Goal: Task Accomplishment & Management: Use online tool/utility

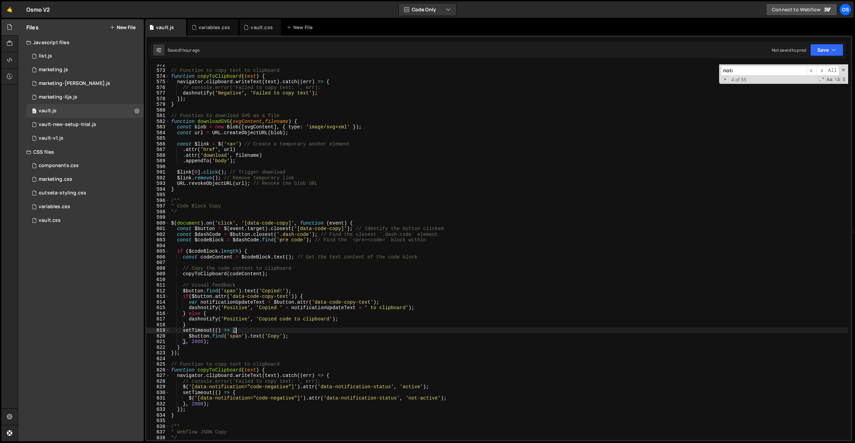
scroll to position [2969, 0]
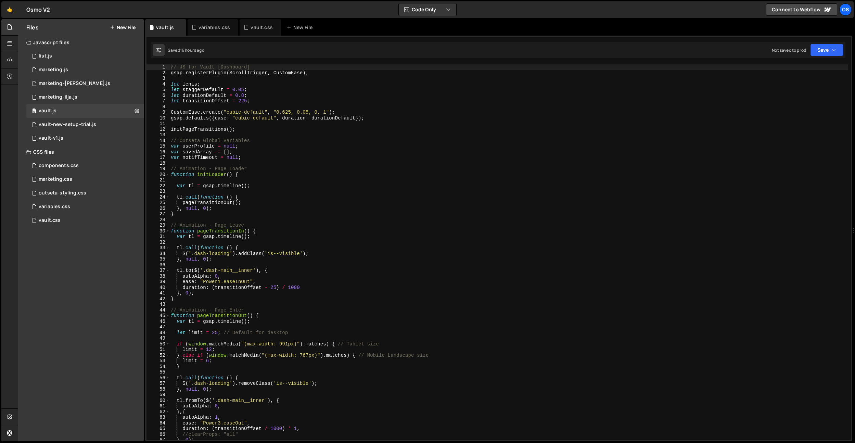
type textarea "// Outseta Global Variables"
click at [514, 140] on div "// JS for Vault [Dashboard] gsap . registerPlugin ( ScrollTrigger , CustomEase …" at bounding box center [508, 257] width 678 height 387
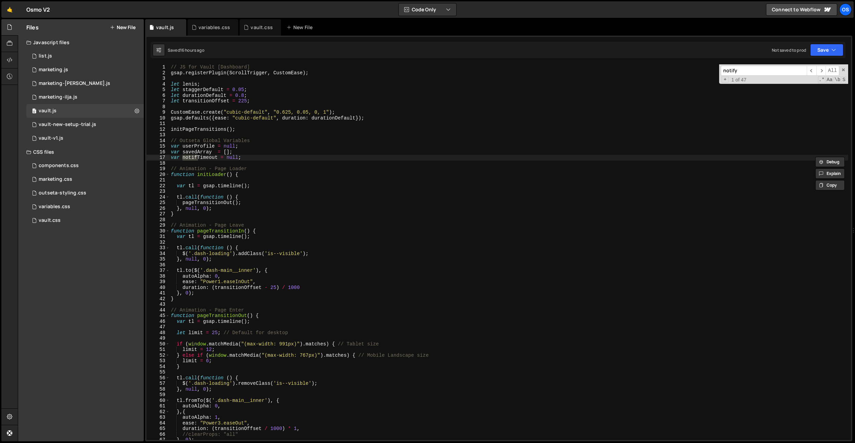
scroll to position [2696, 0]
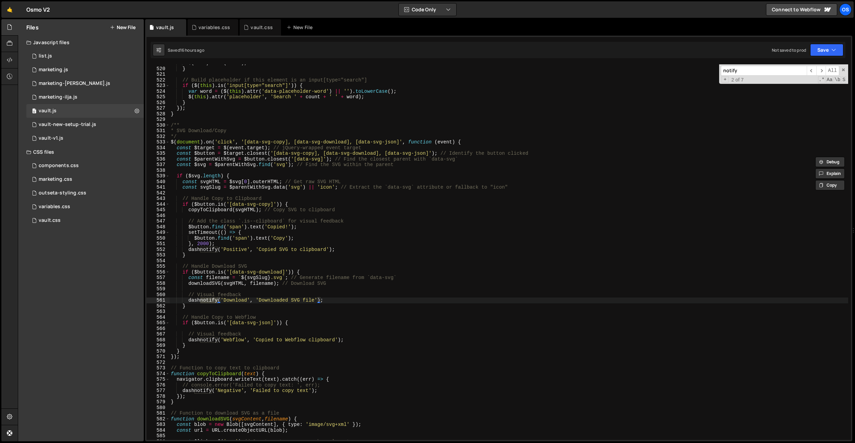
type input "notify"
click at [369, 289] on div "$ ( this ) . text ( count ) ; } // Build placeholder if this element is an inpu…" at bounding box center [508, 253] width 678 height 387
drag, startPoint x: 354, startPoint y: 301, endPoint x: 189, endPoint y: 300, distance: 164.9
click at [189, 300] on div "$ ( this ) . text ( count ) ; } // Build placeholder if this element is an inpu…" at bounding box center [508, 253] width 678 height 387
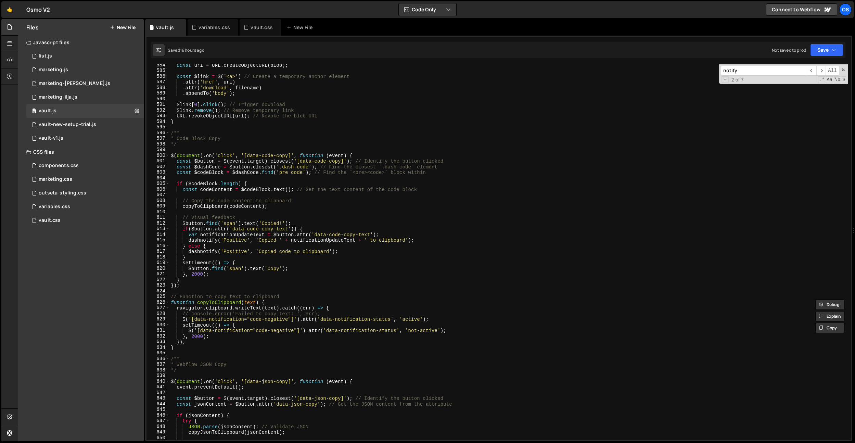
scroll to position [3032, 0]
click at [229, 258] on div "const url = URL . createObjectURL ( blob ) ; const $link = $ ( '<a>' ) // Creat…" at bounding box center [508, 255] width 678 height 387
type textarea "}"
click at [193, 341] on div "const url = URL . createObjectURL ( blob ) ; const $link = $ ( '<a>' ) // Creat…" at bounding box center [508, 255] width 678 height 387
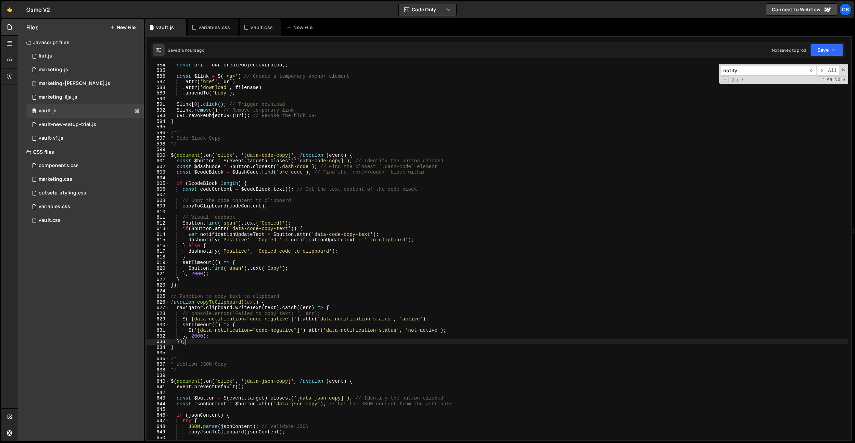
click at [278, 336] on div "const url = URL . createObjectURL ( blob ) ; const $link = $ ( '<a>' ) // Creat…" at bounding box center [508, 255] width 678 height 387
type textarea "}, 2000);"
paste textarea "dashnotify('Download', 'Downloaded SVG file');"
click at [230, 340] on div "const url = URL . createObjectURL ( blob ) ; const $link = $ ( '<a>' ) // Creat…" at bounding box center [508, 255] width 678 height 387
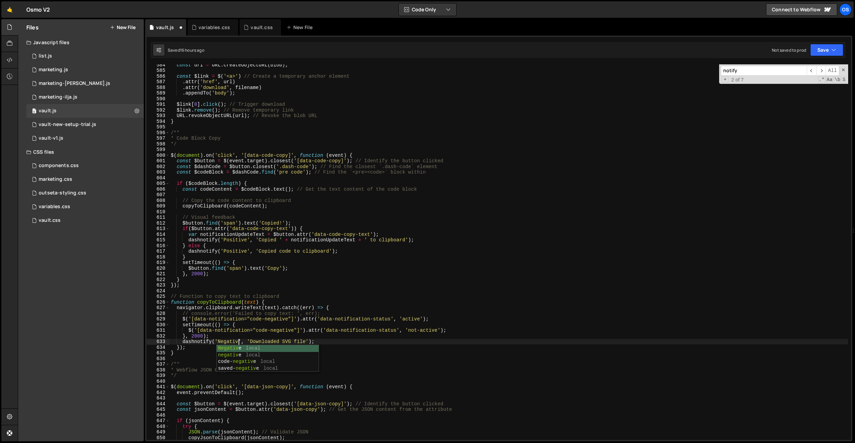
scroll to position [0, 5]
click at [239, 328] on div "const url = URL . createObjectURL ( blob ) ; const $link = $ ( '<a>' ) // Creat…" at bounding box center [508, 255] width 678 height 387
click at [315, 313] on div "const url = URL . createObjectURL ( blob ) ; const $link = $ ( '<a>' ) // Creat…" at bounding box center [508, 255] width 678 height 387
click at [312, 313] on div "const url = URL . createObjectURL ( blob ) ; const $link = $ ( '<a>' ) // Creat…" at bounding box center [508, 251] width 678 height 375
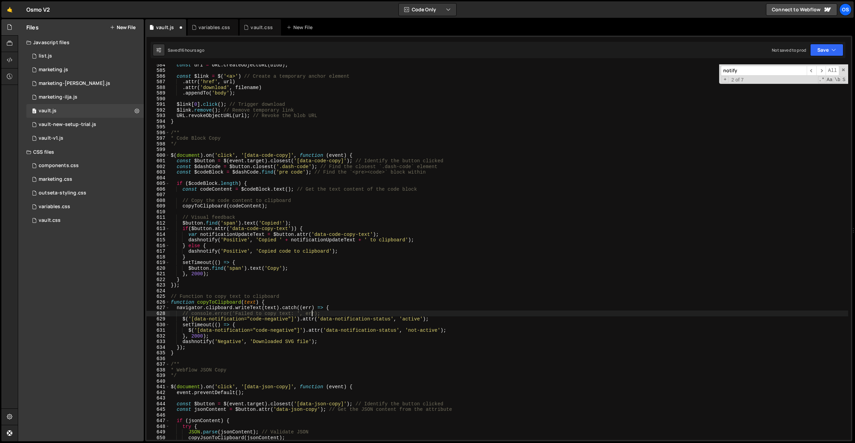
click at [312, 313] on div "const url = URL . createObjectURL ( blob ) ; const $link = $ ( '<a>' ) // Creat…" at bounding box center [508, 255] width 678 height 387
click at [310, 353] on div "const url = URL . createObjectURL ( blob ) ; const $link = $ ( '<a>' ) // Creat…" at bounding box center [508, 255] width 678 height 387
drag, startPoint x: 236, startPoint y: 314, endPoint x: 290, endPoint y: 314, distance: 54.4
click at [290, 314] on div "const url = URL . createObjectURL ( blob ) ; const $link = $ ( '<a>' ) // Creat…" at bounding box center [508, 255] width 678 height 387
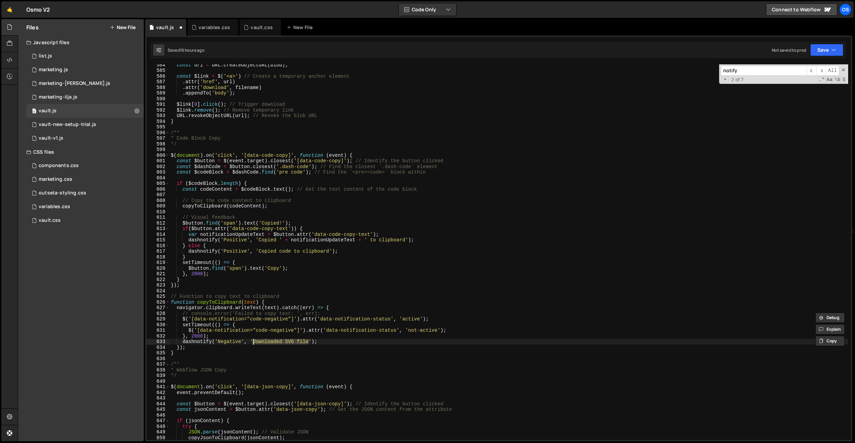
drag, startPoint x: 309, startPoint y: 341, endPoint x: 252, endPoint y: 341, distance: 57.5
click at [252, 341] on div "const url = URL . createObjectURL ( blob ) ; const $link = $ ( '<a>' ) // Creat…" at bounding box center [508, 255] width 678 height 387
paste textarea "Failed to copy text"
click at [309, 314] on div "const url = URL . createObjectURL ( blob ) ; const $link = $ ( '<a>' ) // Creat…" at bounding box center [508, 255] width 678 height 387
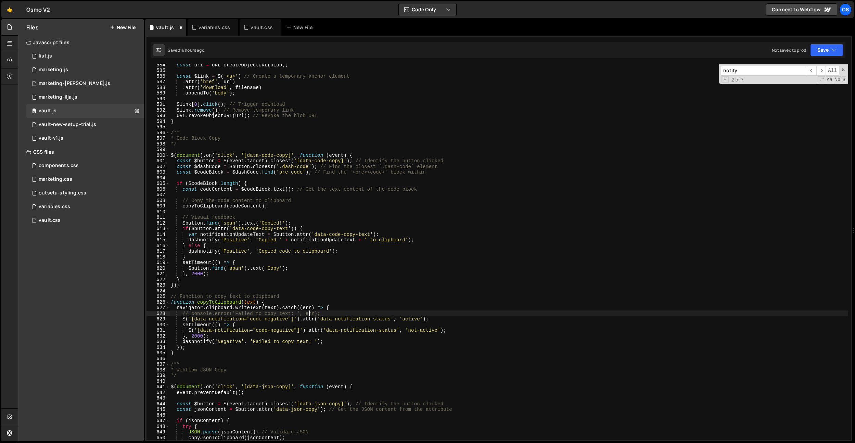
click at [309, 314] on div "const url = URL . createObjectURL ( blob ) ; const $link = $ ( '<a>' ) // Creat…" at bounding box center [508, 255] width 678 height 387
click at [314, 340] on div "const url = URL . createObjectURL ( blob ) ; const $link = $ ( '<a>' ) // Creat…" at bounding box center [508, 255] width 678 height 387
paste textarea "err"
click at [364, 353] on div "const url = URL . createObjectURL ( blob ) ; const $link = $ ( '<a>' ) // Creat…" at bounding box center [508, 255] width 678 height 387
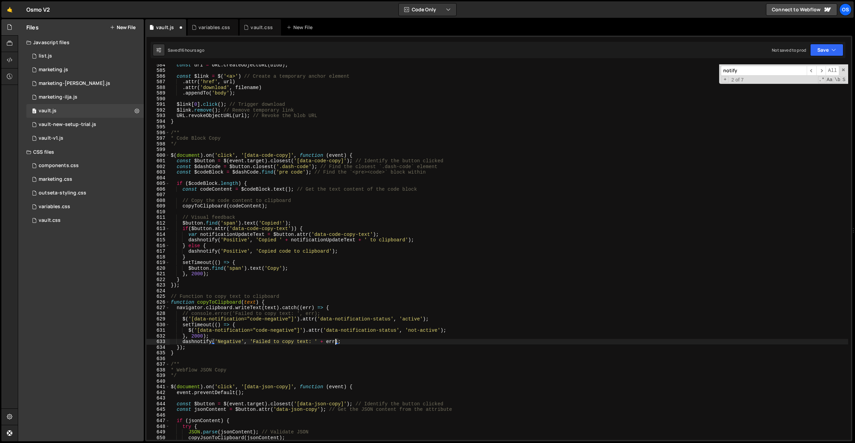
scroll to position [0, 0]
drag, startPoint x: 183, startPoint y: 342, endPoint x: 342, endPoint y: 342, distance: 159.1
click at [342, 342] on div "const url = URL . createObjectURL ( blob ) ; const $link = $ ( '<a>' ) // Creat…" at bounding box center [508, 255] width 678 height 387
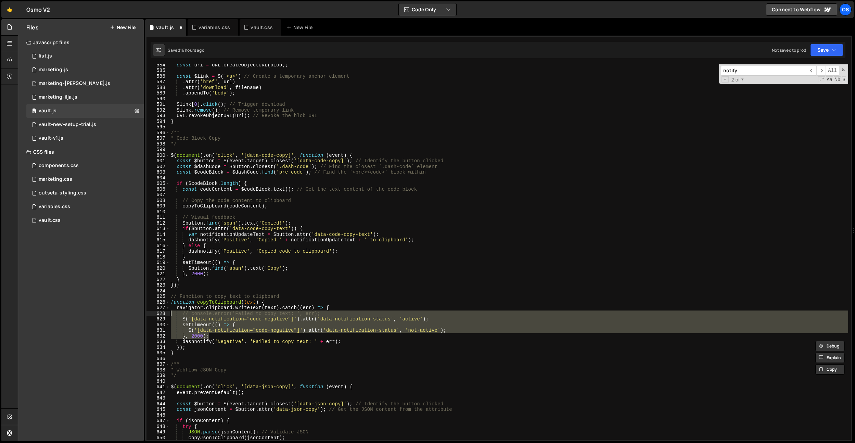
drag, startPoint x: 216, startPoint y: 335, endPoint x: 129, endPoint y: 311, distance: 89.9
click at [129, 311] on div "Files New File Javascript files 0 list.js 0 0 marketing.js 0 0 marketing-[PERSO…" at bounding box center [436, 230] width 837 height 422
type textarea "// console.error('Failed to copy text: ', err); $('[data-notification="code-neg…"
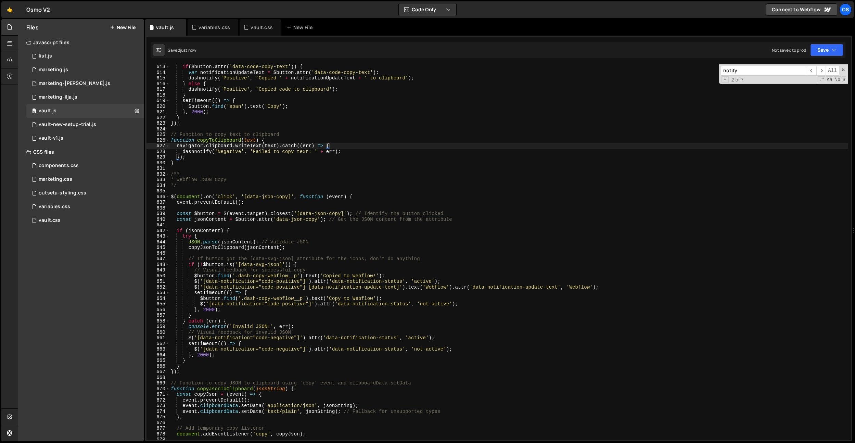
scroll to position [3192, 0]
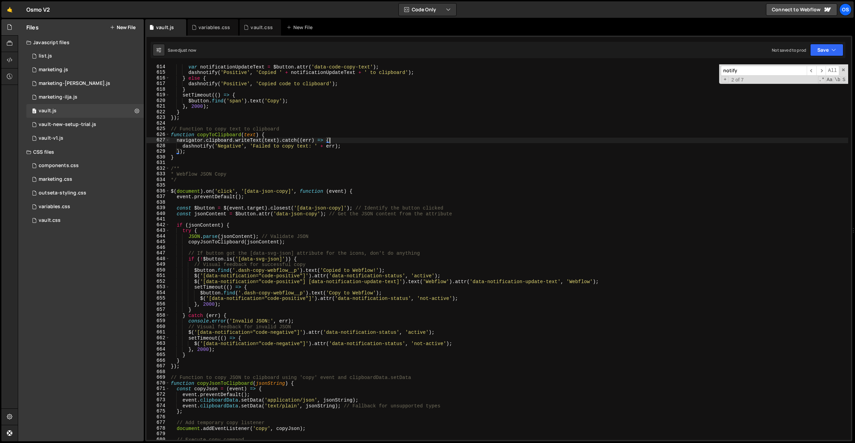
click at [224, 306] on div "var notificationUpdateText = $button . attr ( 'data-code-copy-text' ) ; dashnot…" at bounding box center [508, 257] width 678 height 387
type textarea "}, 2000);"
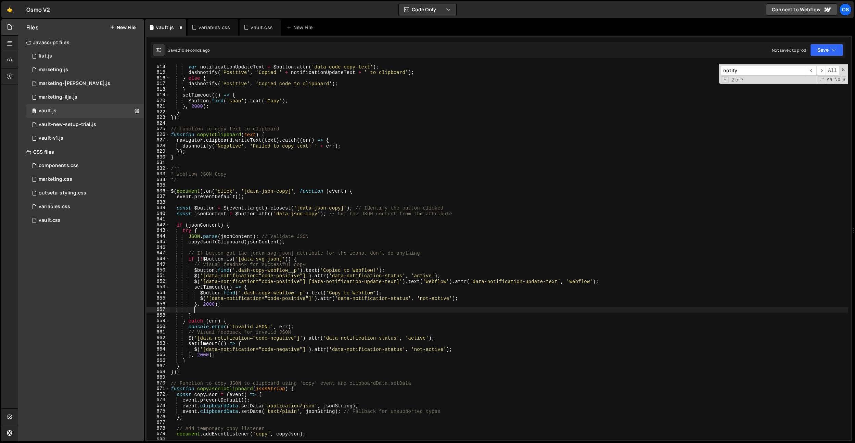
scroll to position [0, 1]
paste textarea "dashnotify('Negative', 'Failed to copy text: ' + err);"
click at [228, 305] on div "var notificationUpdateText = $button . attr ( 'data-code-copy-text' ) ; dashnot…" at bounding box center [508, 257] width 678 height 387
click at [236, 308] on div "var notificationUpdateText = $button . attr ( 'data-code-copy-text' ) ; dashnot…" at bounding box center [508, 257] width 678 height 387
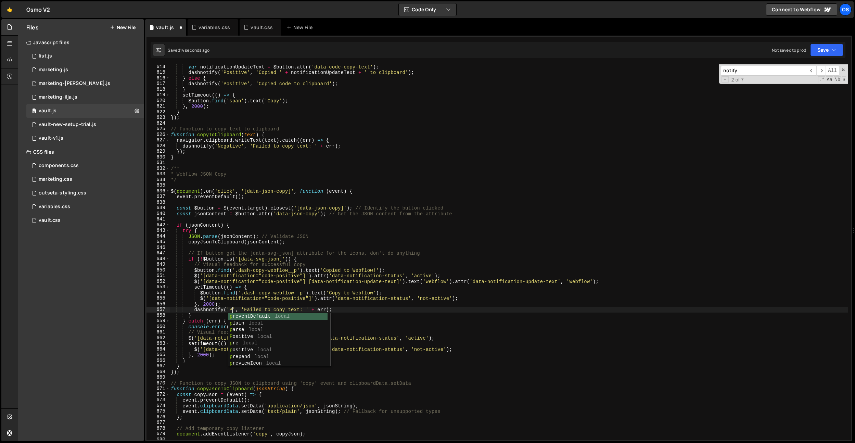
scroll to position [0, 4]
click at [289, 285] on div "var notificationUpdateText = $button . attr ( 'data-code-copy-text' ) ; dashnot…" at bounding box center [508, 257] width 678 height 387
click at [242, 307] on div "var notificationUpdateText = $button . attr ( 'data-code-copy-text' ) ; dashnot…" at bounding box center [508, 257] width 678 height 387
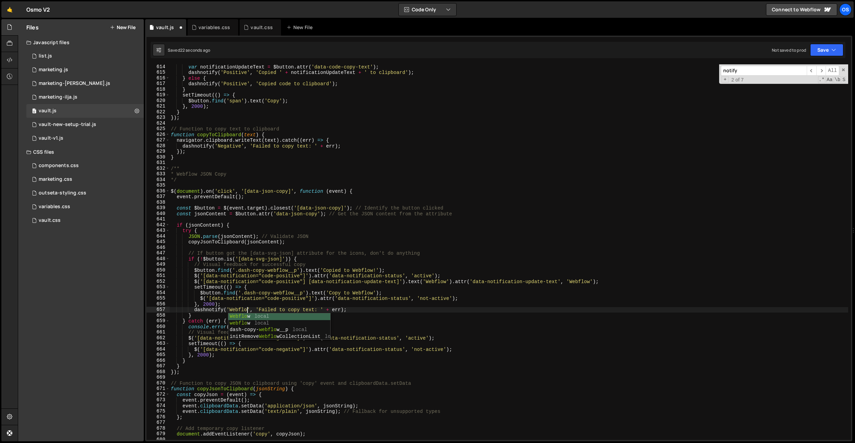
scroll to position [0, 5]
click at [295, 282] on div "var notificationUpdateText = $button . attr ( 'data-code-copy-text' ) ; dashnot…" at bounding box center [508, 257] width 678 height 387
drag, startPoint x: 325, startPoint y: 271, endPoint x: 376, endPoint y: 270, distance: 51.0
click at [376, 270] on div "var notificationUpdateText = $button . attr ( 'data-code-copy-text' ) ; dashnot…" at bounding box center [508, 257] width 678 height 387
type textarea "$button.find('.dash-copy-webflow__p').text('Copied to Webflow!');"
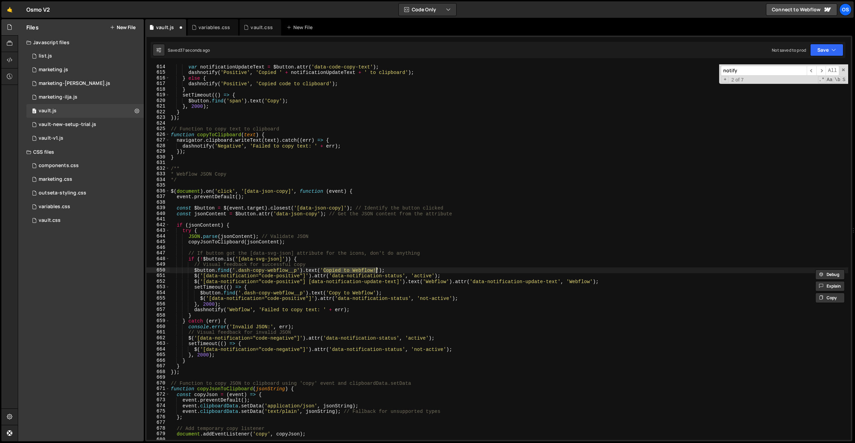
click at [747, 72] on input "notify" at bounding box center [763, 71] width 86 height 10
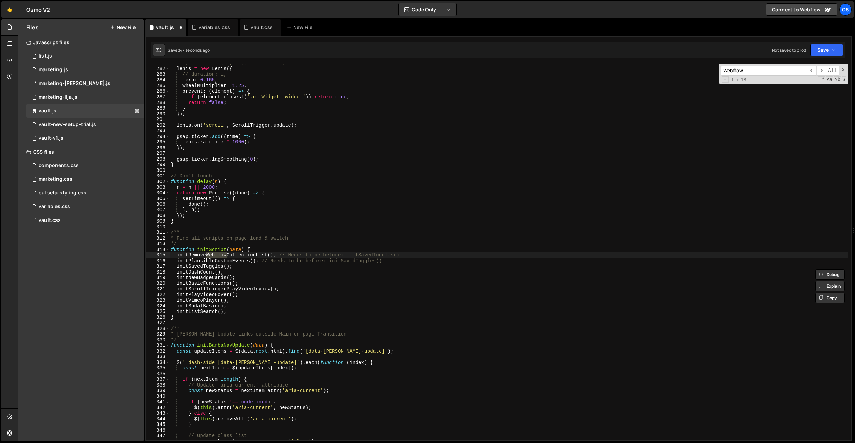
scroll to position [2762, 0]
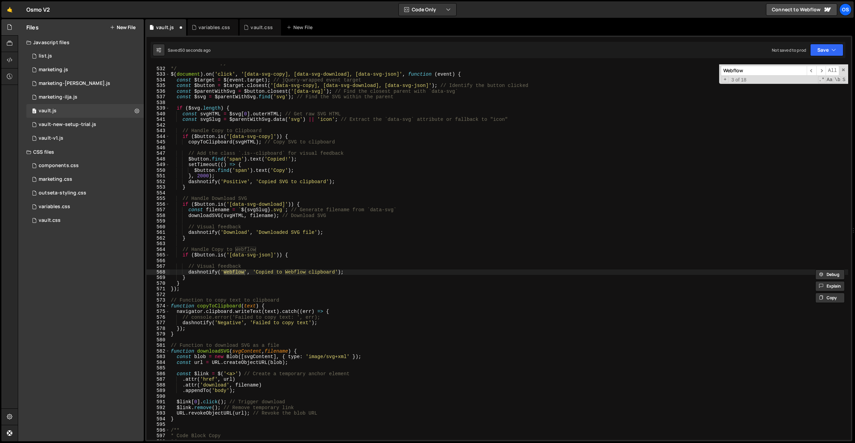
type input "Webflow"
drag, startPoint x: 336, startPoint y: 273, endPoint x: 262, endPoint y: 273, distance: 74.2
click at [257, 273] on div "* SVG Download/Copy */ $ ( document ) . on ( 'click' , '[data-svg-copy], [data-…" at bounding box center [508, 253] width 678 height 387
click at [346, 282] on div "* SVG Download/Copy */ $ ( document ) . on ( 'click' , '[data-svg-copy], [data-…" at bounding box center [508, 253] width 678 height 387
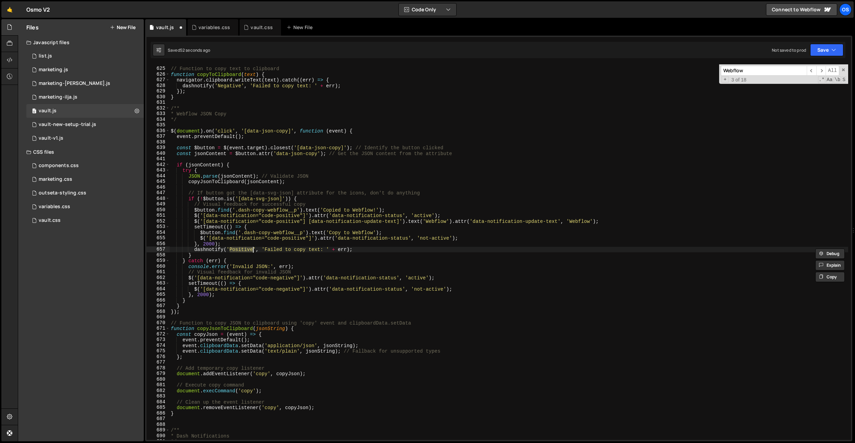
scroll to position [3246, 0]
click at [325, 268] on div "// Function to copy text to clipboard function copyToClipboard ( text ) { navig…" at bounding box center [508, 253] width 678 height 387
drag, startPoint x: 343, startPoint y: 250, endPoint x: 262, endPoint y: 250, distance: 81.4
click at [262, 250] on div "// Function to copy text to clipboard function copyToClipboard ( text ) { navig…" at bounding box center [508, 253] width 678 height 387
paste textarea "Copied to Webflow clipboard"
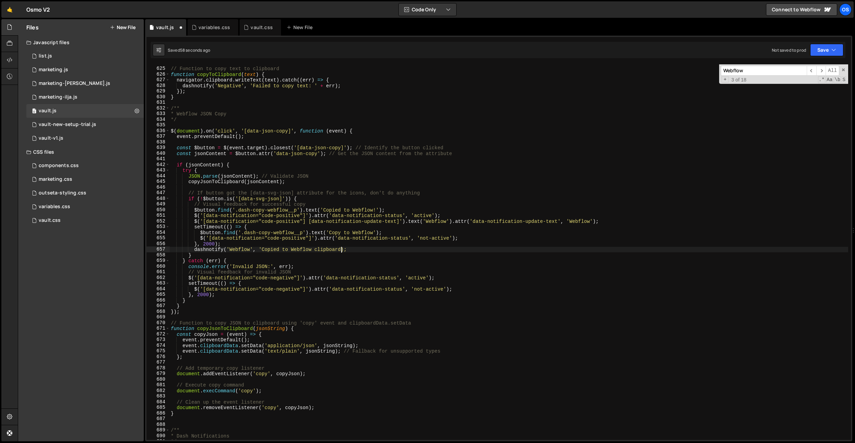
scroll to position [0, 12]
click at [322, 223] on div "// Function to copy text to clipboard function copyToClipboard ( text ) { navig…" at bounding box center [508, 253] width 678 height 387
drag, startPoint x: 352, startPoint y: 248, endPoint x: 194, endPoint y: 251, distance: 157.7
click at [194, 251] on div "// Function to copy text to clipboard function copyToClipboard ( text ) { navig…" at bounding box center [508, 253] width 678 height 387
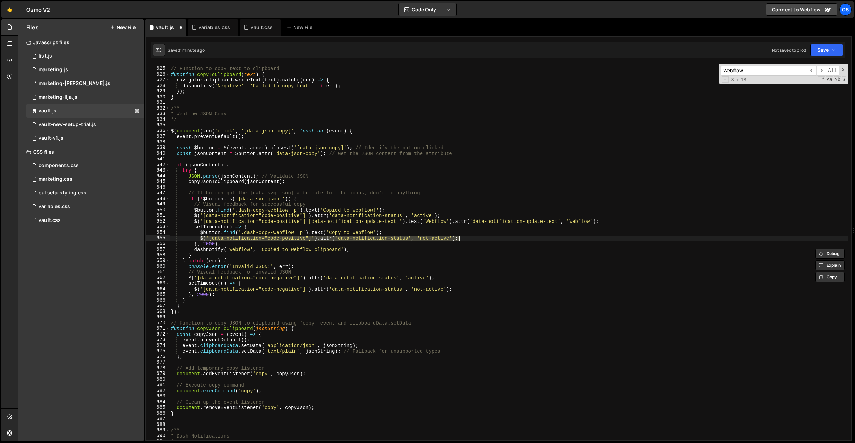
drag, startPoint x: 199, startPoint y: 237, endPoint x: 481, endPoint y: 235, distance: 281.5
click at [481, 235] on div "// Function to copy text to clipboard function copyToClipboard ( text ) { navig…" at bounding box center [508, 253] width 678 height 387
type textarea "$('[data-notification="code-positive"]').attr('data-notification-status', 'not-…"
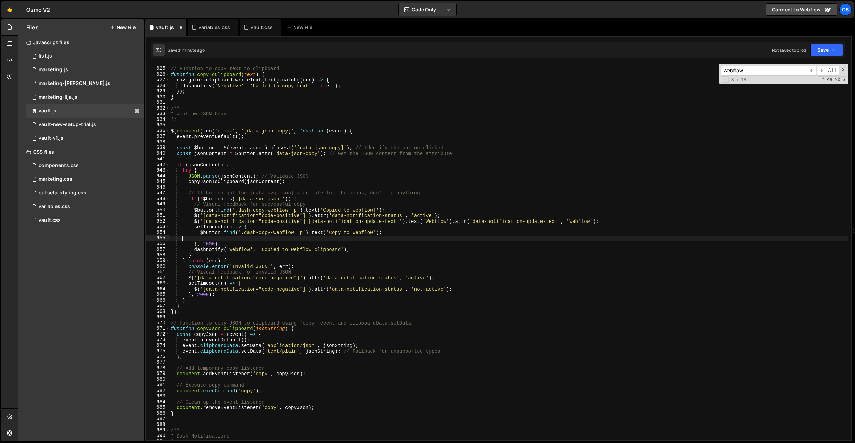
scroll to position [0, 0]
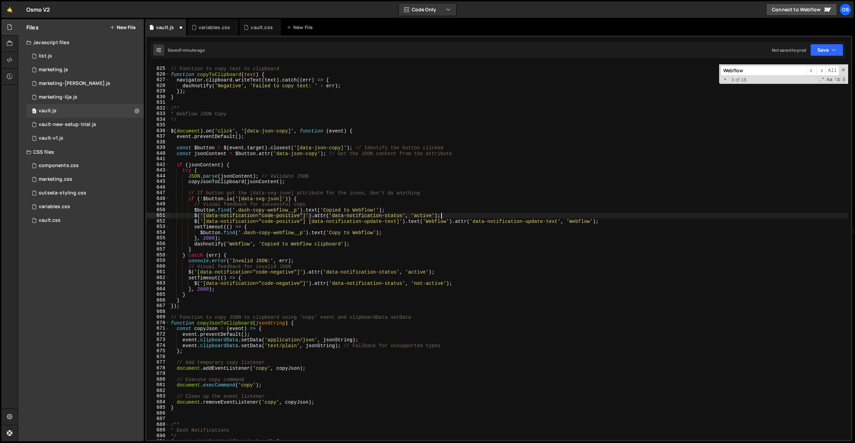
click at [617, 218] on div "// Function to copy text to clipboard function copyToClipboard ( text ) { navig…" at bounding box center [508, 253] width 678 height 387
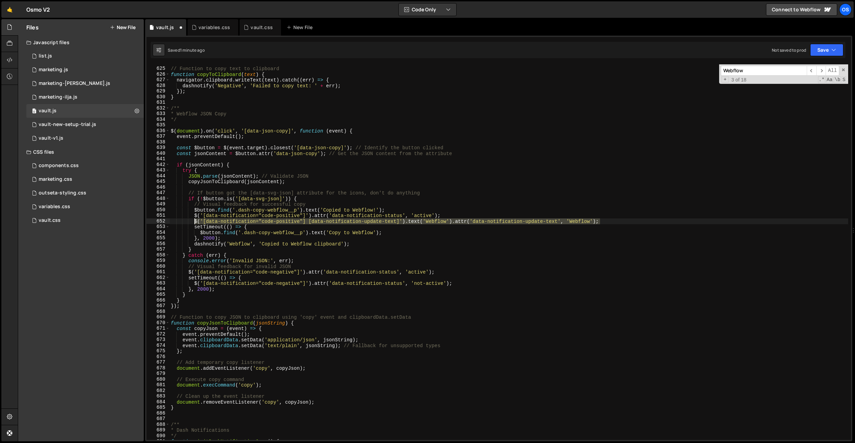
drag, startPoint x: 616, startPoint y: 221, endPoint x: 193, endPoint y: 222, distance: 422.5
click at [193, 222] on div "// Function to copy text to clipboard function copyToClipboard ( text ) { navig…" at bounding box center [508, 253] width 678 height 387
paste textarea "dashnotify('Webflow', 'Copied to Webflow clipboard"
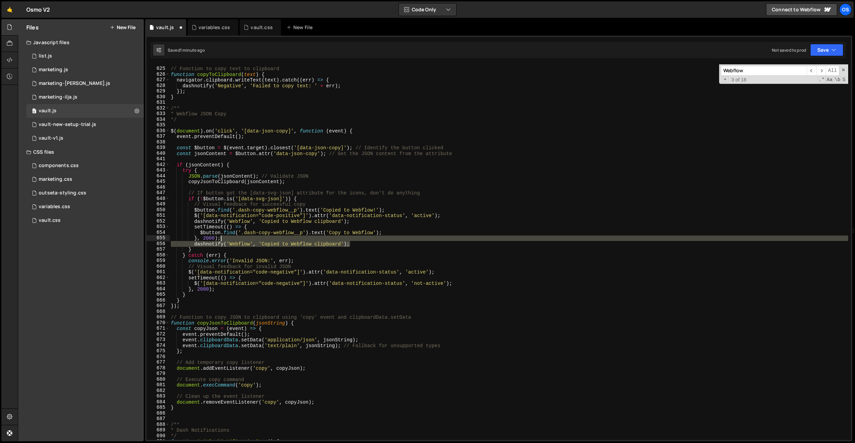
drag, startPoint x: 362, startPoint y: 242, endPoint x: 391, endPoint y: 238, distance: 30.0
click at [391, 238] on div "// Function to copy text to clipboard function copyToClipboard ( text ) { navig…" at bounding box center [508, 253] width 678 height 387
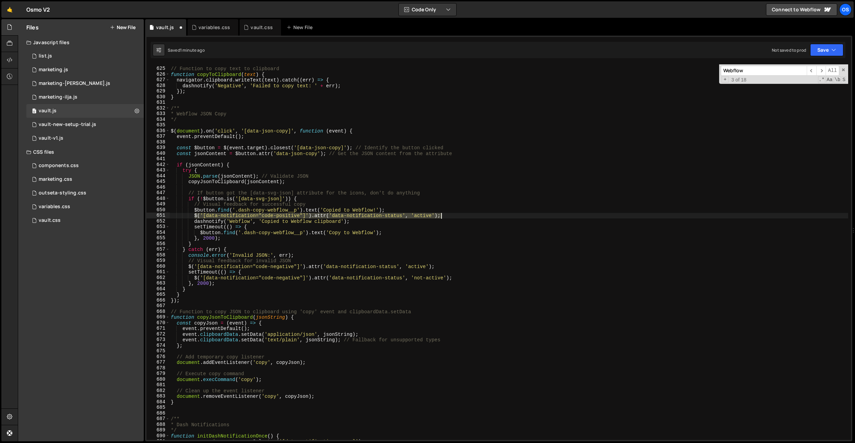
drag, startPoint x: 193, startPoint y: 215, endPoint x: 465, endPoint y: 214, distance: 271.3
click at [465, 214] on div "// Function to copy text to clipboard function copyToClipboard ( text ) { navig…" at bounding box center [508, 253] width 678 height 387
type textarea "$('[data-notification="code-positive"]').attr('data-notification-status', 'acti…"
click at [409, 223] on div "// Function to copy text to clipboard function copyToClipboard ( text ) { navig…" at bounding box center [508, 253] width 678 height 387
type textarea "dashnotify('Webflow', 'Copied to Webflow clipboard');"
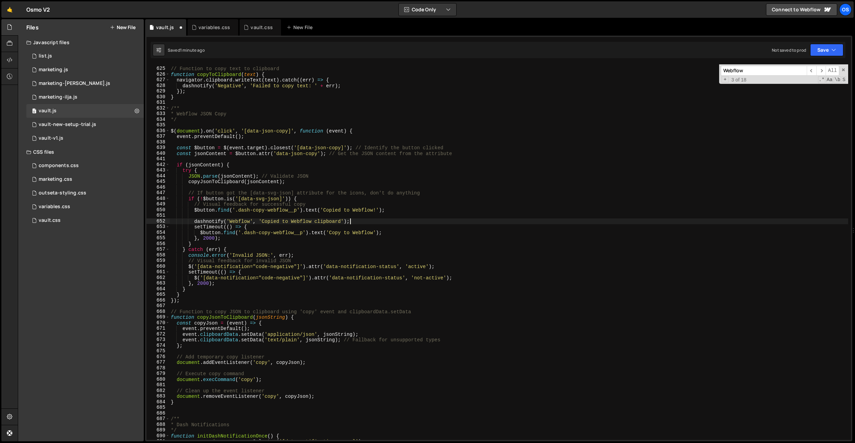
click at [400, 216] on div "// Function to copy text to clipboard function copyToClipboard ( text ) { navig…" at bounding box center [508, 253] width 678 height 387
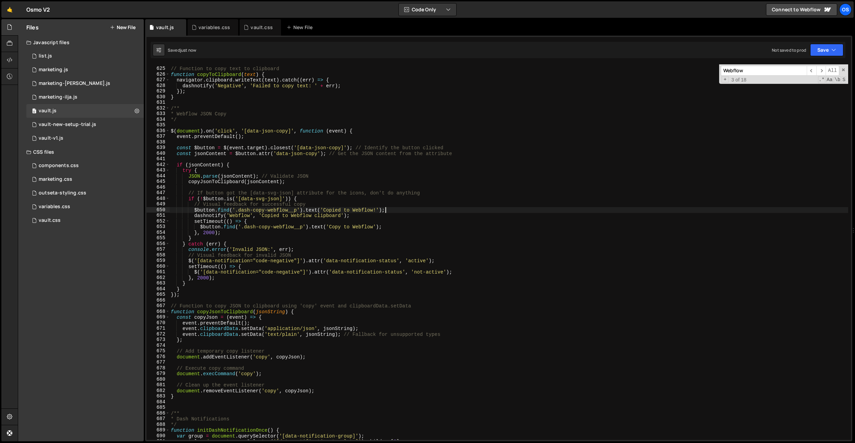
click at [240, 277] on div "// Function to copy text to clipboard function copyToClipboard ( text ) { navig…" at bounding box center [508, 253] width 678 height 387
type textarea "}, 2000);"
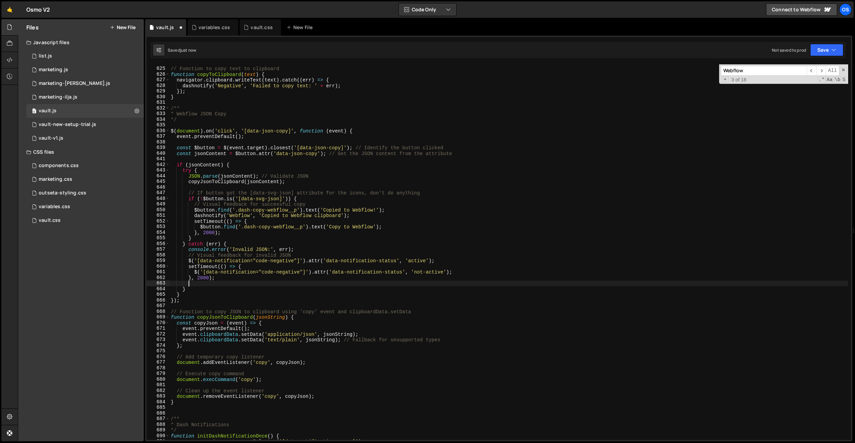
scroll to position [0, 1]
paste textarea "dashnotify('Webflow', 'Copied to Webflow clipboard');"
click at [236, 282] on div "// Function to copy text to clipboard function copyToClipboard ( text ) { navig…" at bounding box center [508, 253] width 678 height 387
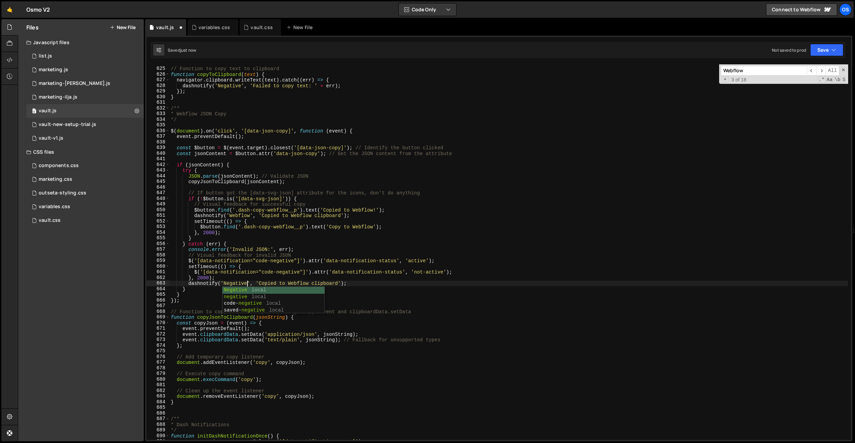
click at [256, 247] on div "// Function to copy text to clipboard function copyToClipboard ( text ) { navig…" at bounding box center [508, 253] width 678 height 387
drag, startPoint x: 288, startPoint y: 248, endPoint x: 232, endPoint y: 249, distance: 56.1
click at [230, 248] on div "// Function to copy text to clipboard function copyToClipboard ( text ) { navig…" at bounding box center [508, 253] width 678 height 387
click at [340, 282] on div "// Function to copy text to clipboard function copyToClipboard ( text ) { navig…" at bounding box center [508, 253] width 678 height 387
drag, startPoint x: 341, startPoint y: 282, endPoint x: 262, endPoint y: 291, distance: 79.6
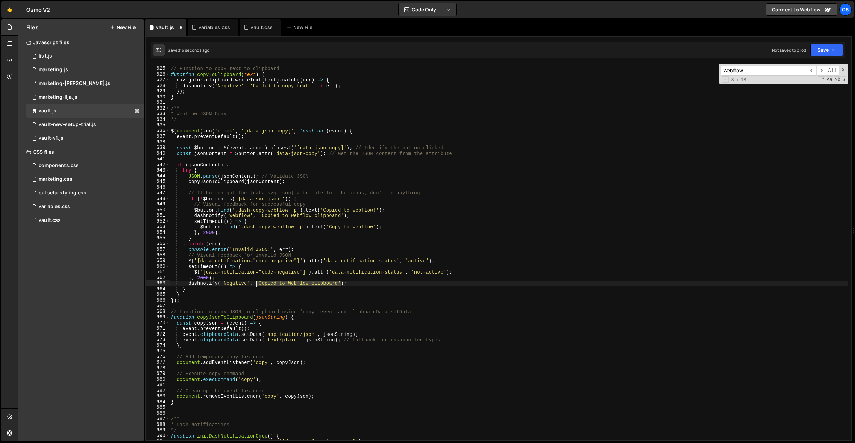
click at [256, 284] on div "// Function to copy text to clipboard function copyToClipboard ( text ) { navig…" at bounding box center [508, 253] width 678 height 387
paste textarea "Invalid JSON:', err"
click at [303, 282] on div "// Function to copy text to clipboard function copyToClipboard ( text ) { navig…" at bounding box center [508, 253] width 678 height 387
click at [309, 270] on div "// Function to copy text to clipboard function copyToClipboard ( text ) { navig…" at bounding box center [508, 253] width 678 height 387
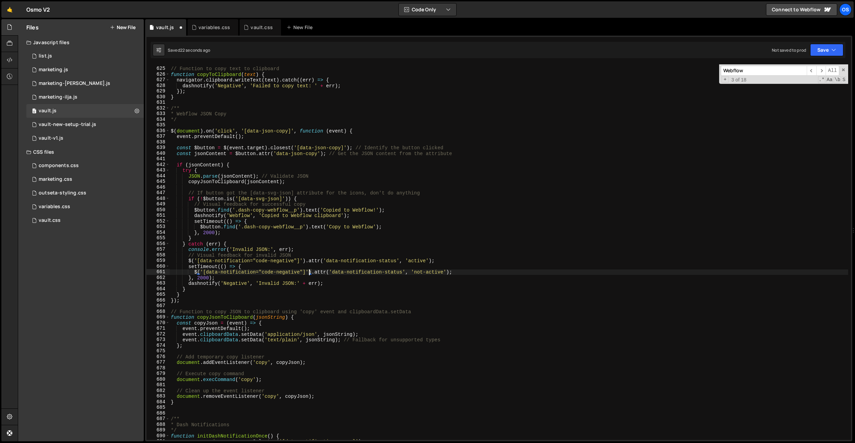
click at [309, 270] on div "// Function to copy text to clipboard function copyToClipboard ( text ) { navig…" at bounding box center [508, 253] width 678 height 387
click at [188, 284] on div "// Function to copy text to clipboard function copyToClipboard ( text ) { navig…" at bounding box center [508, 253] width 678 height 387
drag, startPoint x: 188, startPoint y: 284, endPoint x: 348, endPoint y: 281, distance: 160.1
click at [348, 281] on div "// Function to copy text to clipboard function copyToClipboard ( text ) { navig…" at bounding box center [508, 253] width 678 height 387
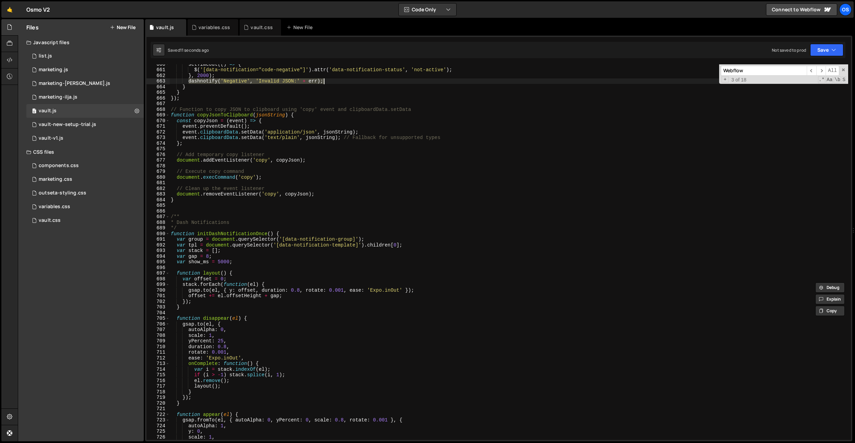
scroll to position [3361, 0]
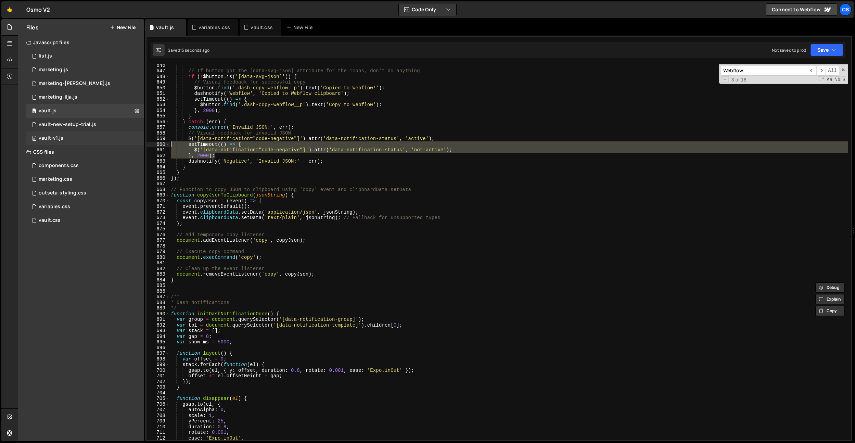
drag, startPoint x: 229, startPoint y: 154, endPoint x: 134, endPoint y: 142, distance: 95.5
click at [134, 142] on div "Files New File Javascript files 0 list.js 0 0 marketing.js 0 0 marketing-[PERSO…" at bounding box center [436, 230] width 837 height 422
click at [208, 149] on div "// If button got the [data-svg-json] attribute for the icons, don't do anything…" at bounding box center [508, 251] width 678 height 375
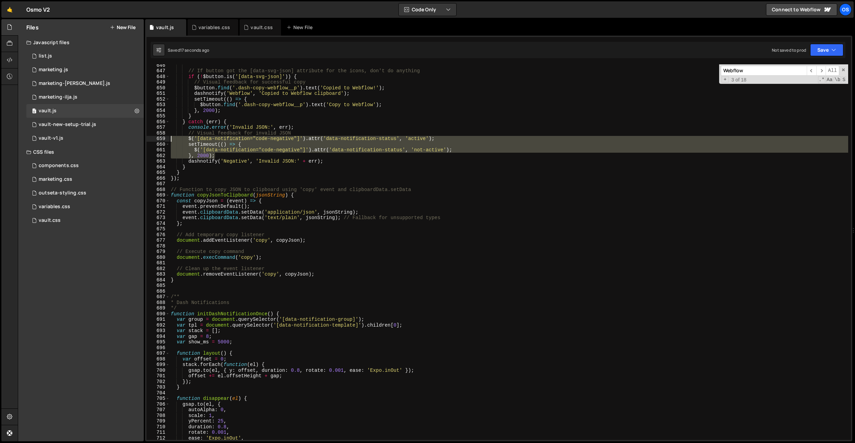
drag, startPoint x: 219, startPoint y: 154, endPoint x: 146, endPoint y: 140, distance: 73.8
click at [146, 140] on div "XXXXXXXXXXXXXXXXXXXXXXXXXXXXXXXXXXXXXXXXXXXXXXXXXXXXXXXXXXXXXXXXXXXXXXXXXXXXXXX…" at bounding box center [498, 238] width 707 height 405
type textarea "$('[data-notification="code-negative"]').attr('data-notification-status', 'acti…"
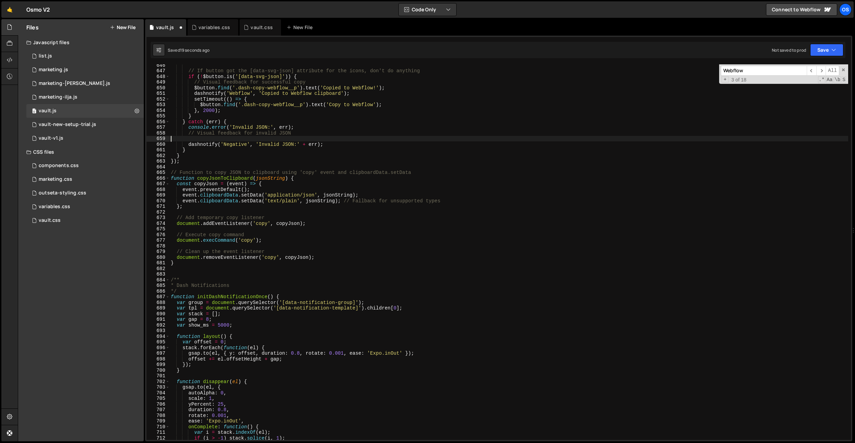
scroll to position [0, 0]
type textarea "// Visual feedback for invalid JSON"
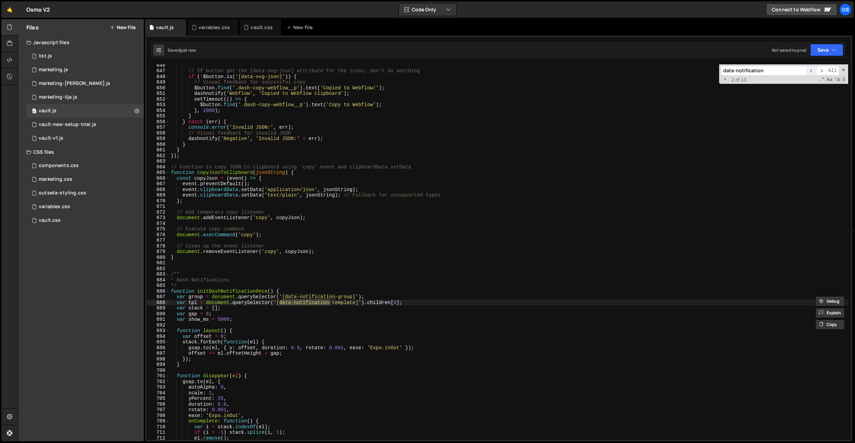
type input "data-notification"
click at [811, 68] on span "​" at bounding box center [811, 71] width 10 height 10
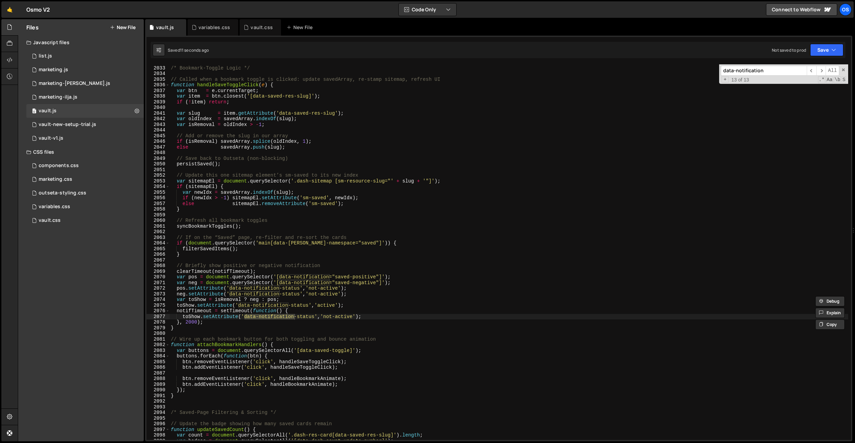
scroll to position [10610, 0]
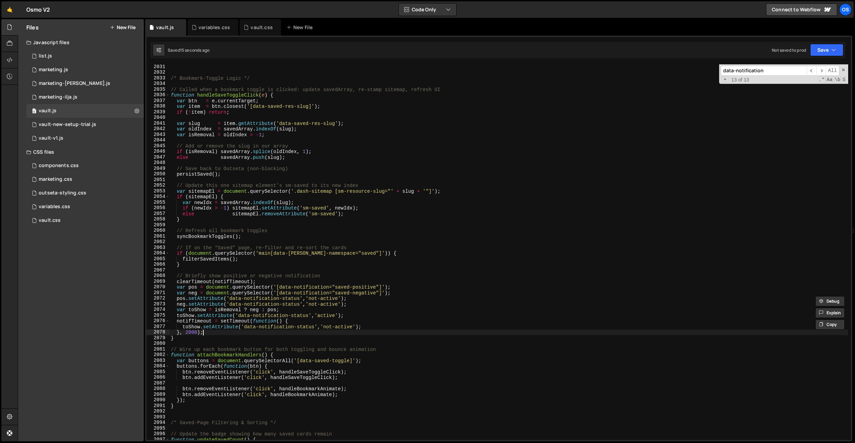
click at [220, 332] on div "/* Bookmark-Toggle Logic */ // Called when a bookmark toggle is clicked: update…" at bounding box center [508, 257] width 678 height 387
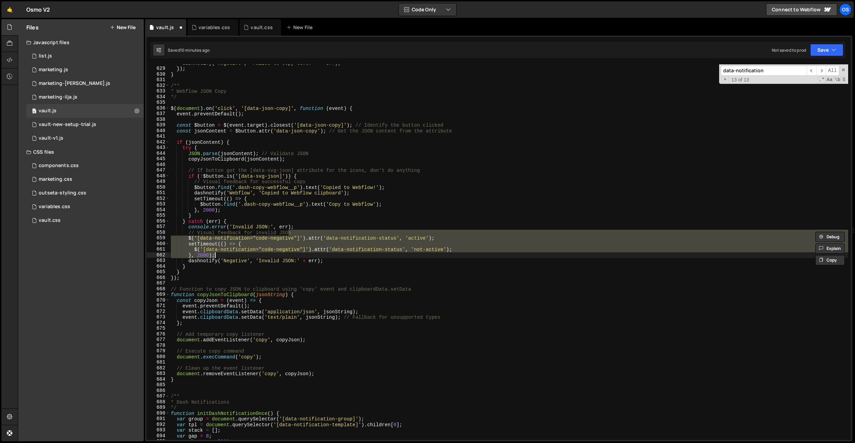
click at [285, 253] on div "dashnotify ( 'Negative' , 'Failed to copy text: ' + err ) ; }) ; } /** * Webflo…" at bounding box center [508, 251] width 678 height 375
drag, startPoint x: 275, startPoint y: 253, endPoint x: 312, endPoint y: 232, distance: 42.0
click at [312, 232] on div "dashnotify ( 'Negative' , 'Failed to copy text: ' + err ) ; }) ; } /** * Webflo…" at bounding box center [508, 253] width 678 height 387
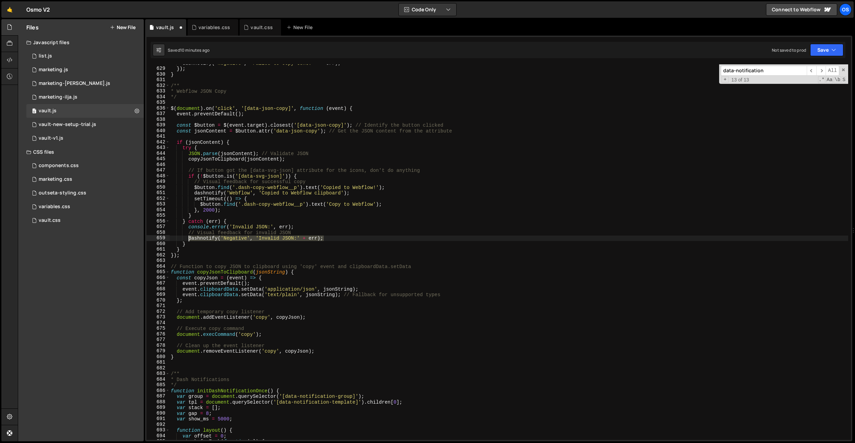
drag, startPoint x: 324, startPoint y: 236, endPoint x: 200, endPoint y: 238, distance: 124.2
click at [188, 236] on div "dashnotify ( 'Negative' , 'Failed to copy text: ' + err ) ; }) ; } /** * Webflo…" at bounding box center [508, 253] width 678 height 387
drag, startPoint x: 778, startPoint y: 72, endPoint x: 770, endPoint y: 75, distance: 8.7
click at [778, 72] on input "data-notification" at bounding box center [763, 71] width 86 height 10
click at [811, 71] on span "​" at bounding box center [811, 71] width 10 height 10
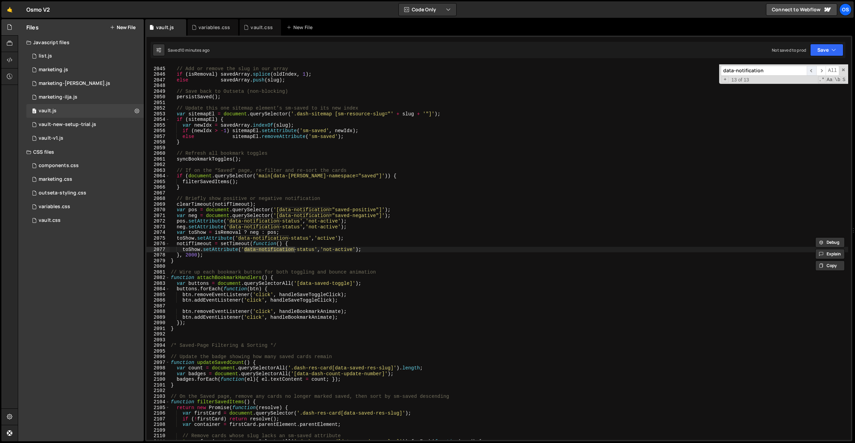
scroll to position [10681, 0]
type textarea "}, 2000);"
click at [222, 253] on div "// Add or remove the slug in our array if ( isRemoval ) savedArray . splice ( o…" at bounding box center [508, 253] width 678 height 387
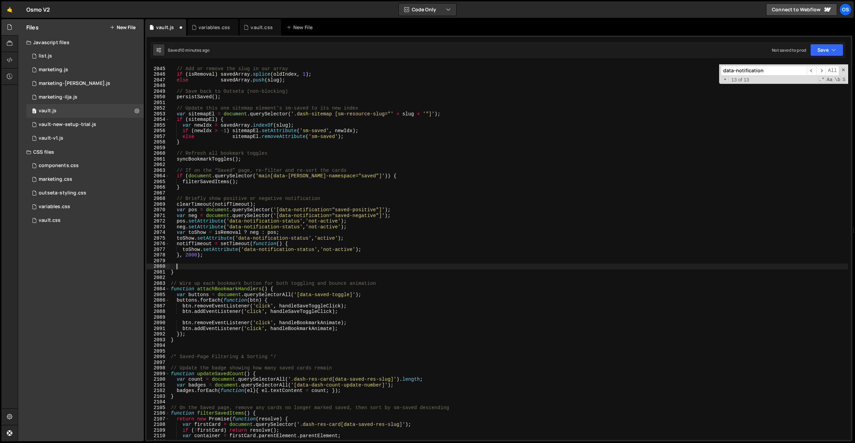
paste textarea "dashnotify('Negative', 'Invalid JSON:' + err);"
type textarea "dashnotify('Negative', 'Invalid JSON:' + err);"
click at [228, 263] on div "// Add or remove the slug in our array if ( isRemoval ) savedArray . splice ( o…" at bounding box center [508, 253] width 678 height 387
click at [226, 265] on div "// Add or remove the slug in our array if ( isRemoval ) savedArray . splice ( o…" at bounding box center [508, 253] width 678 height 387
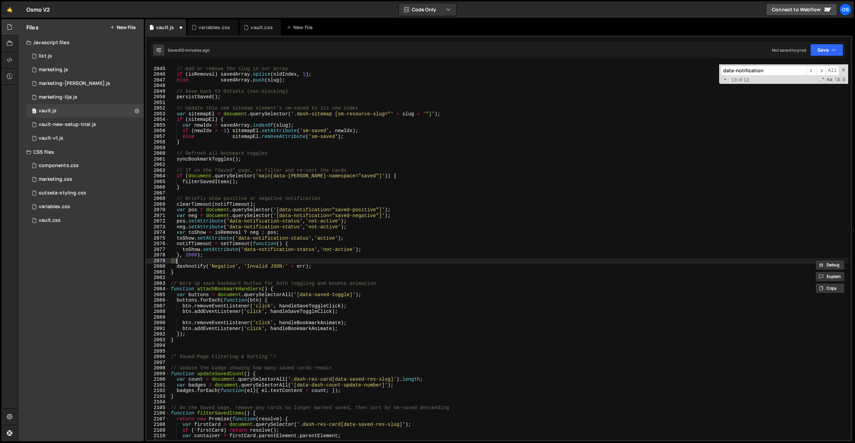
click at [226, 265] on div "// Add or remove the slug in our array if ( isRemoval ) savedArray . splice ( o…" at bounding box center [508, 253] width 678 height 387
click at [291, 236] on div "// Add or remove the slug in our array if ( isRemoval ) savedArray . splice ( o…" at bounding box center [508, 253] width 678 height 387
click at [232, 239] on div "// Add or remove the slug in our array if ( isRemoval ) savedArray . splice ( o…" at bounding box center [508, 253] width 678 height 387
click at [318, 266] on div "// Add or remove the slug in our array if ( isRemoval ) savedArray . splice ( o…" at bounding box center [508, 253] width 678 height 387
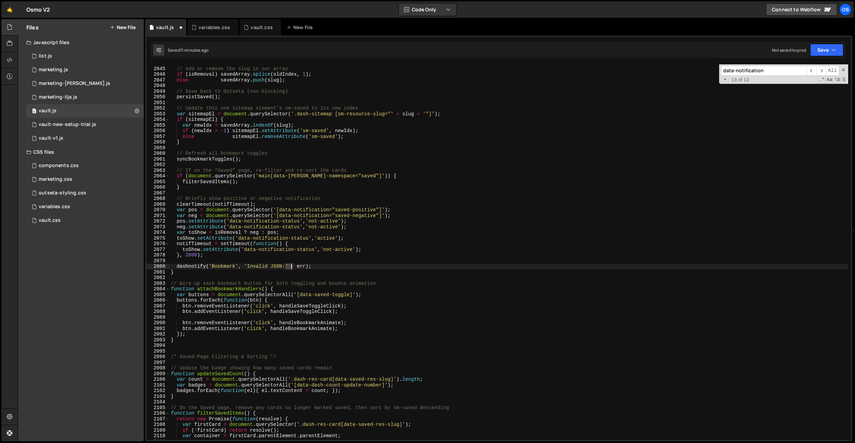
drag, startPoint x: 285, startPoint y: 265, endPoint x: 300, endPoint y: 265, distance: 15.4
click at [292, 265] on div "// Add or remove the slug in our array if ( isRemoval ) savedArray . splice ( o…" at bounding box center [508, 253] width 678 height 387
drag, startPoint x: 306, startPoint y: 265, endPoint x: 286, endPoint y: 264, distance: 19.9
click at [286, 265] on div "// Add or remove the slug in our array if ( isRemoval ) savedArray . splice ( o…" at bounding box center [508, 253] width 678 height 387
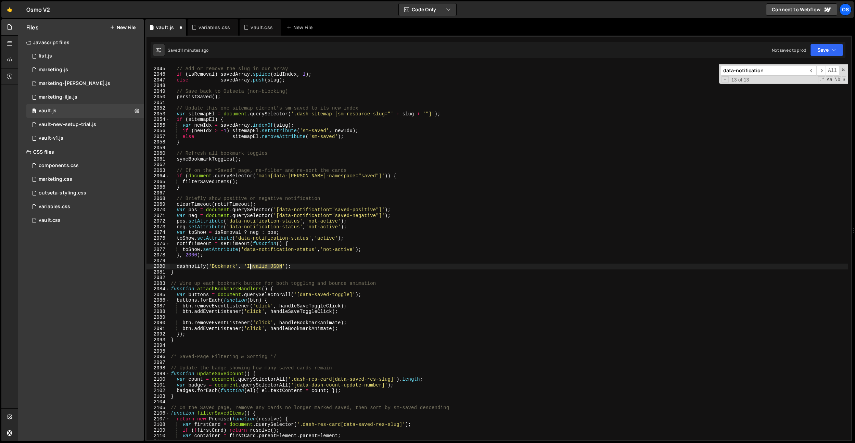
drag, startPoint x: 282, startPoint y: 265, endPoint x: 248, endPoint y: 265, distance: 33.5
click at [248, 265] on div "// Add or remove the slug in our array if ( isRemoval ) savedArray . splice ( o…" at bounding box center [508, 253] width 678 height 387
drag, startPoint x: 325, startPoint y: 266, endPoint x: 248, endPoint y: 270, distance: 77.0
click at [247, 267] on div "// Add or remove the slug in our array if ( isRemoval ) savedArray . splice ( o…" at bounding box center [508, 253] width 678 height 387
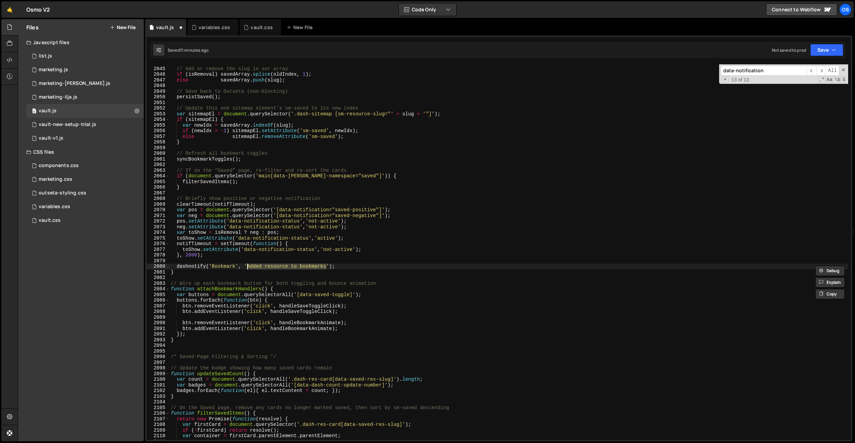
type textarea "dashnotify('Bookmark', 'Added resource to bookmarks');"
click at [346, 258] on div "// Add or remove the slug in our array if ( isRemoval ) savedArray . splice ( o…" at bounding box center [508, 253] width 678 height 387
drag, startPoint x: 342, startPoint y: 267, endPoint x: 177, endPoint y: 266, distance: 164.9
click at [177, 266] on div "// Add or remove the slug in our array if ( isRemoval ) savedArray . splice ( o…" at bounding box center [508, 253] width 678 height 387
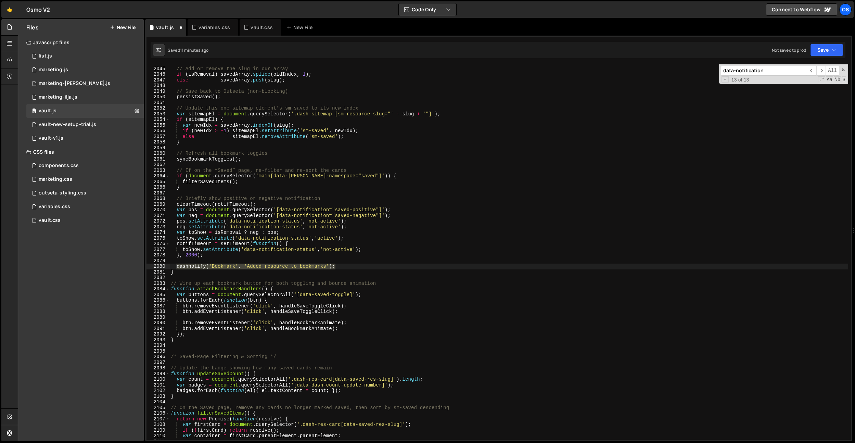
type textarea "dashnotify('Bookmark', 'Added resource to bookmarks');"
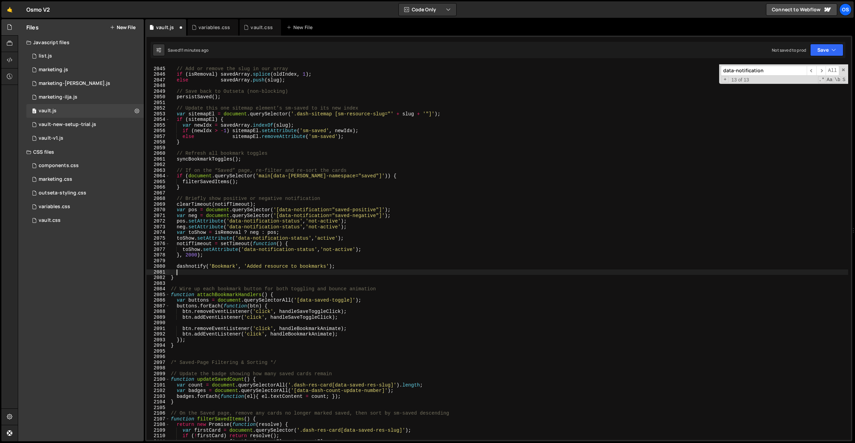
paste textarea "dashnotify('Bookmark', 'Added resource to bookmarks');"
click at [217, 271] on div "// Add or remove the slug in our array if ( isRemoval ) savedArray . splice ( o…" at bounding box center [508, 253] width 678 height 387
click at [248, 270] on div "// Add or remove the slug in our array if ( isRemoval ) savedArray . splice ( o…" at bounding box center [508, 253] width 678 height 387
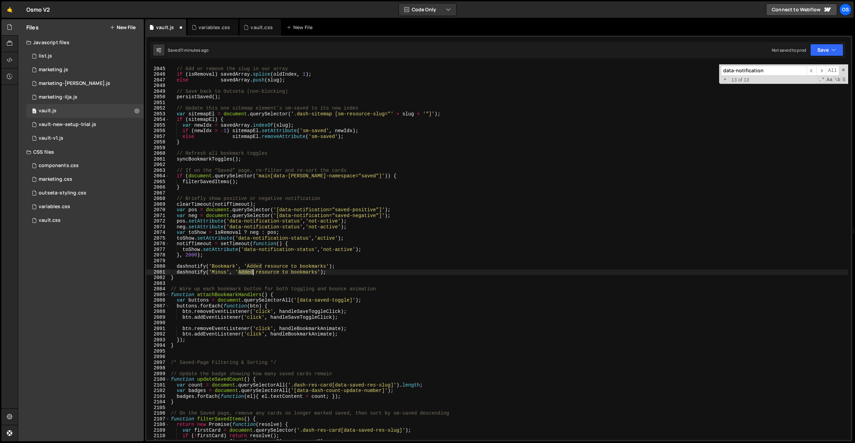
click at [248, 270] on div "// Add or remove the slug in our array if ( isRemoval ) savedArray . splice ( o…" at bounding box center [508, 253] width 678 height 387
click at [304, 231] on div "// Add or remove the slug in our array if ( isRemoval ) savedArray . splice ( o…" at bounding box center [508, 253] width 678 height 387
drag, startPoint x: 294, startPoint y: 272, endPoint x: 262, endPoint y: 271, distance: 31.8
click at [262, 271] on div "// Add or remove the slug in our array if ( isRemoval ) savedArray . splice ( o…" at bounding box center [508, 253] width 678 height 387
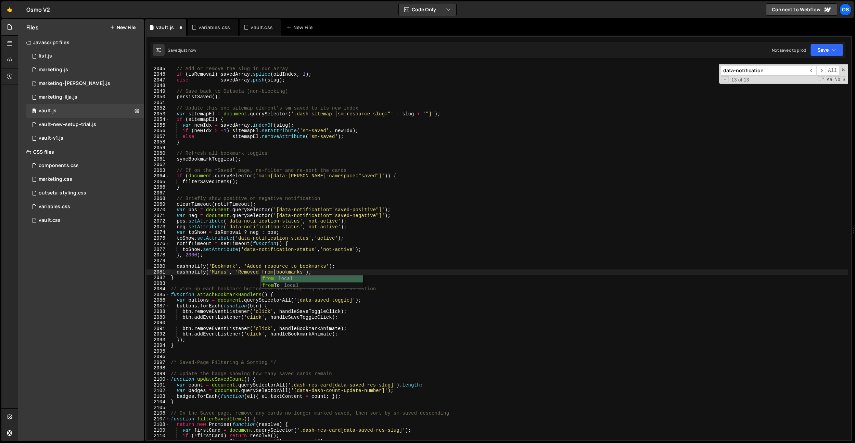
click at [329, 257] on div "// Add or remove the slug in our array if ( isRemoval ) savedArray . splice ( o…" at bounding box center [508, 253] width 678 height 387
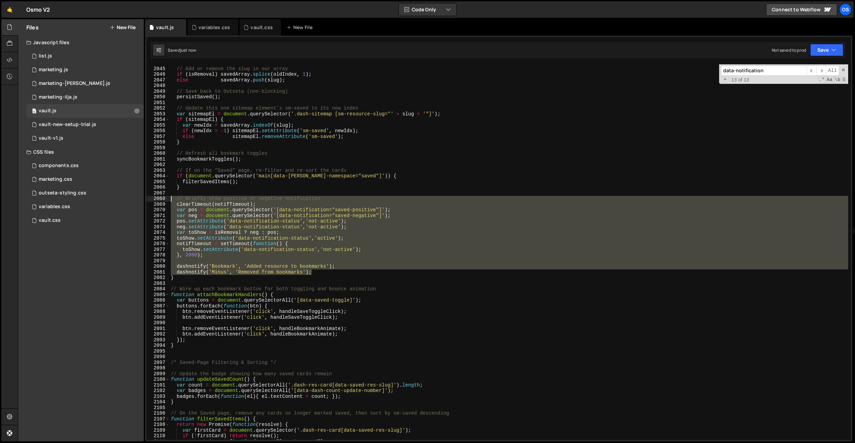
drag, startPoint x: 318, startPoint y: 270, endPoint x: 162, endPoint y: 200, distance: 171.1
click at [162, 200] on div "}, 2000); 2044 2045 2046 2047 2048 2049 2050 2051 2052 2053 2054 2055 2056 2057…" at bounding box center [498, 251] width 704 height 375
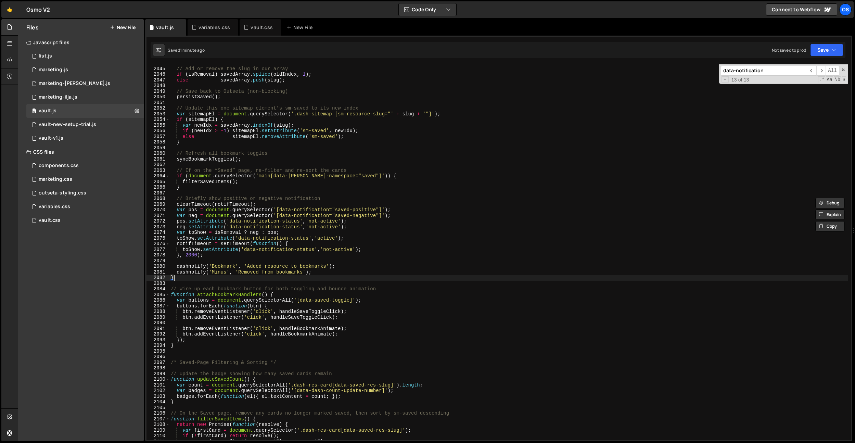
click at [211, 277] on div "// Add or remove the slug in our array if ( isRemoval ) savedArray . splice ( o…" at bounding box center [508, 253] width 678 height 387
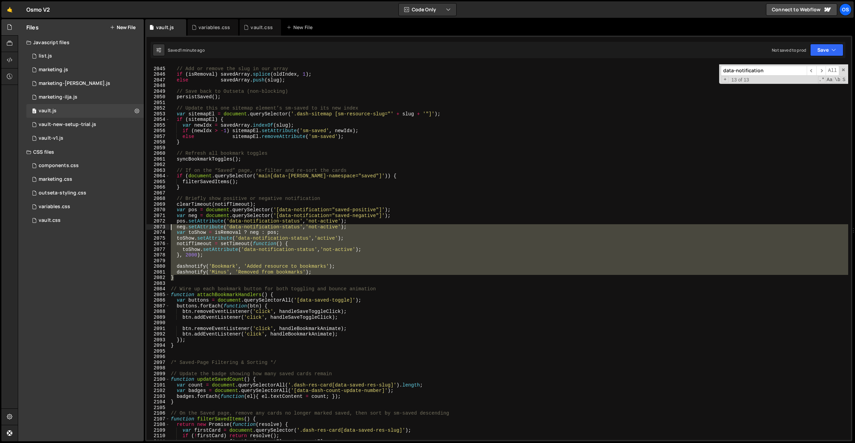
drag, startPoint x: 197, startPoint y: 277, endPoint x: 176, endPoint y: 233, distance: 48.8
click at [143, 227] on div "Files New File Javascript files 0 list.js 0 0 marketing.js 0 0 marketing-[PERSO…" at bounding box center [436, 230] width 837 height 422
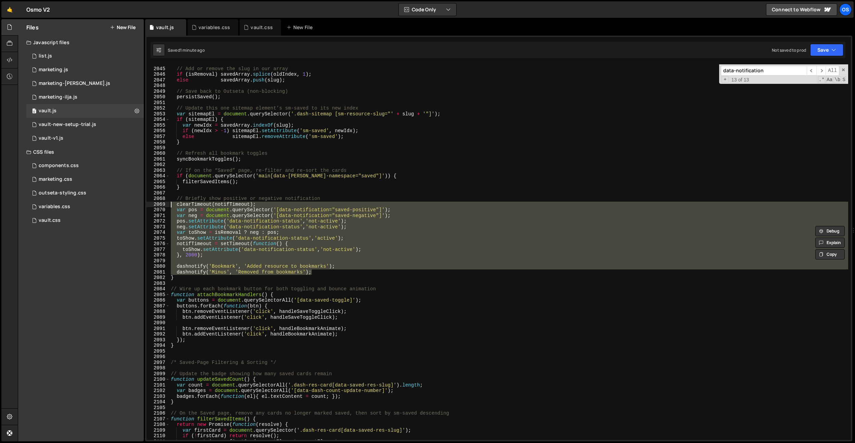
drag, startPoint x: 313, startPoint y: 272, endPoint x: 147, endPoint y: 205, distance: 179.5
click at [147, 205] on div "dashnotify('Bookmark', 'Added resource to bookmarks'); 2044 2045 2046 2047 2048…" at bounding box center [498, 251] width 704 height 375
paste textarea "}"
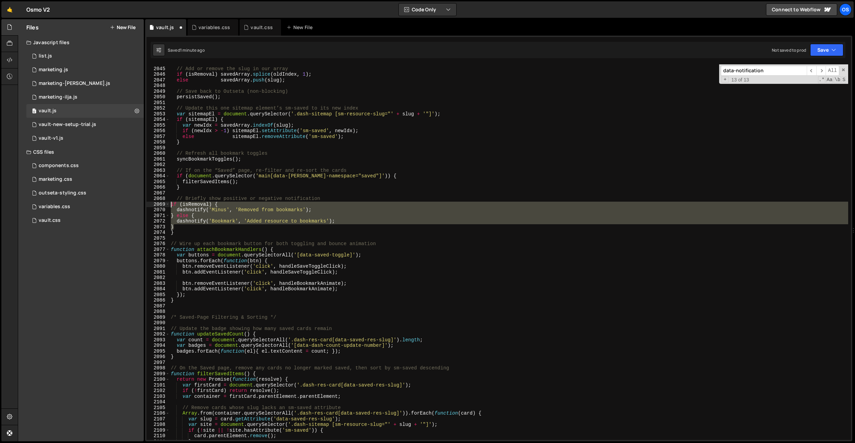
drag, startPoint x: 192, startPoint y: 229, endPoint x: 163, endPoint y: 205, distance: 37.2
click at [163, 205] on div "} 2044 2045 2046 2047 2048 2049 2050 2051 2052 2053 2054 2055 2056 2057 2058 20…" at bounding box center [498, 251] width 704 height 375
type textarea "if (isRemoval) { dashnotify('Minus', 'Removed from bookmarks');"
click at [192, 193] on div "// Add or remove the slug in our array if ( isRemoval ) savedArray . splice ( o…" at bounding box center [508, 253] width 678 height 387
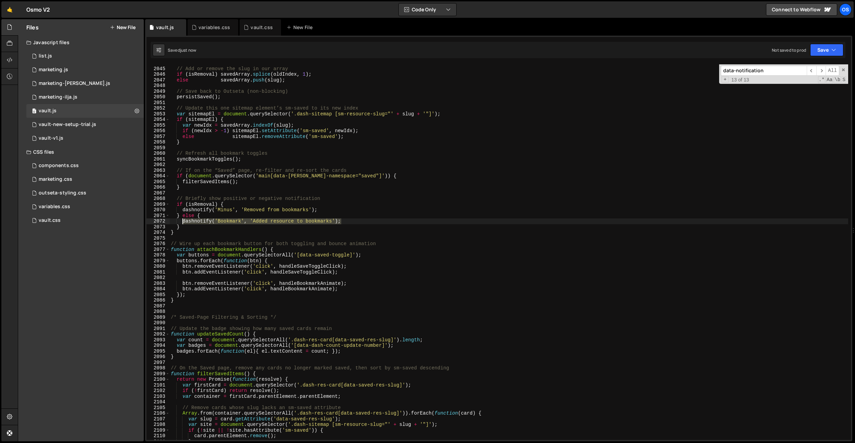
drag, startPoint x: 352, startPoint y: 221, endPoint x: 182, endPoint y: 220, distance: 170.0
click at [182, 220] on div "// Add or remove the slug in our array if ( isRemoval ) savedArray . splice ( o…" at bounding box center [508, 253] width 678 height 387
type textarea "dashnotify('Bookmark', 'Added resource to bookmarks');"
click at [765, 76] on div "data-notification ​ ​ All Replace All + 13 of 13 .* Aa \b S" at bounding box center [783, 73] width 129 height 19
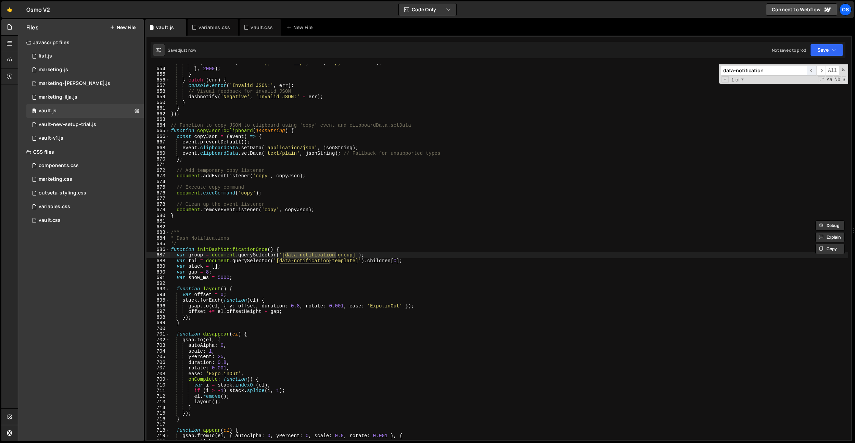
click at [808, 69] on span "​" at bounding box center [811, 71] width 10 height 10
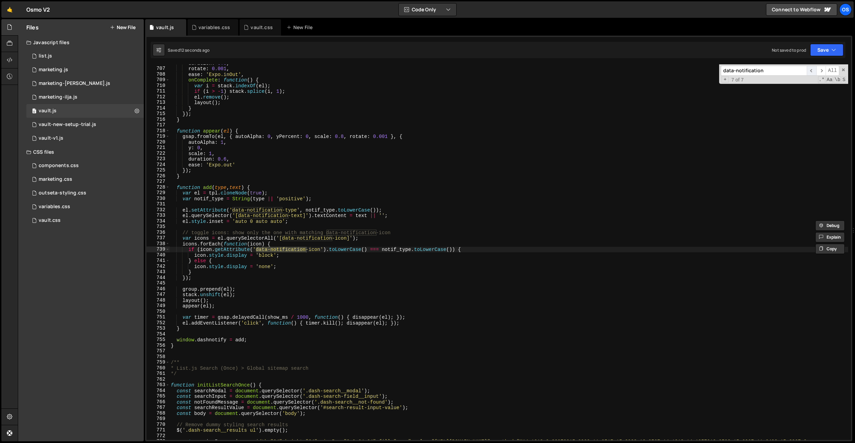
click at [808, 69] on span "​" at bounding box center [811, 71] width 10 height 10
click at [490, 122] on div "duration : 0.8 , rotate : 0.001 , ease : 'Expo.inOut' , onComplete : function (…" at bounding box center [508, 262] width 678 height 404
click at [343, 152] on div "duration : 0.8 , rotate : 0.001 , ease : 'Expo.inOut' , onComplete : function (…" at bounding box center [508, 262] width 678 height 404
type textarea "scale: 1,"
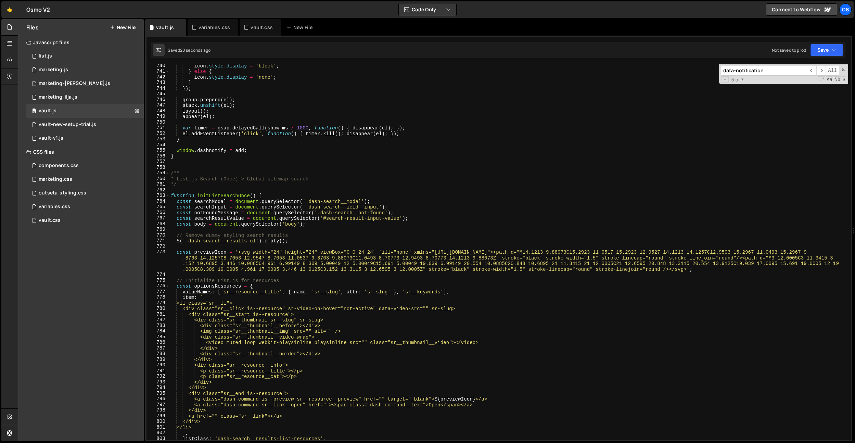
scroll to position [3876, 0]
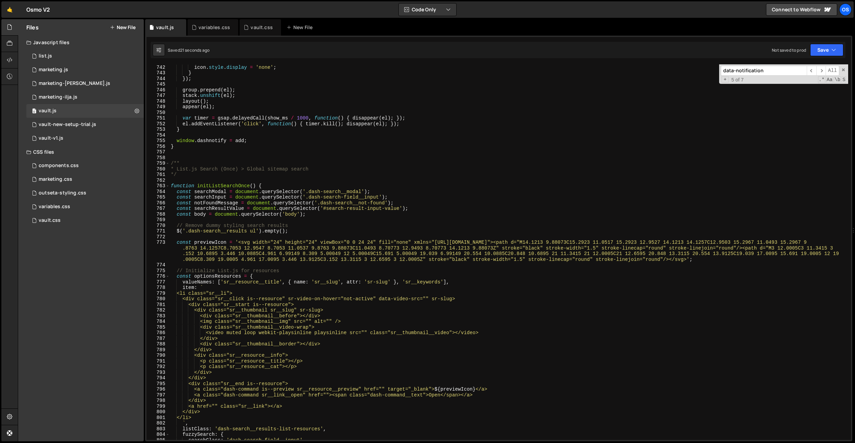
click at [755, 70] on input "data-notification" at bounding box center [763, 71] width 86 height 10
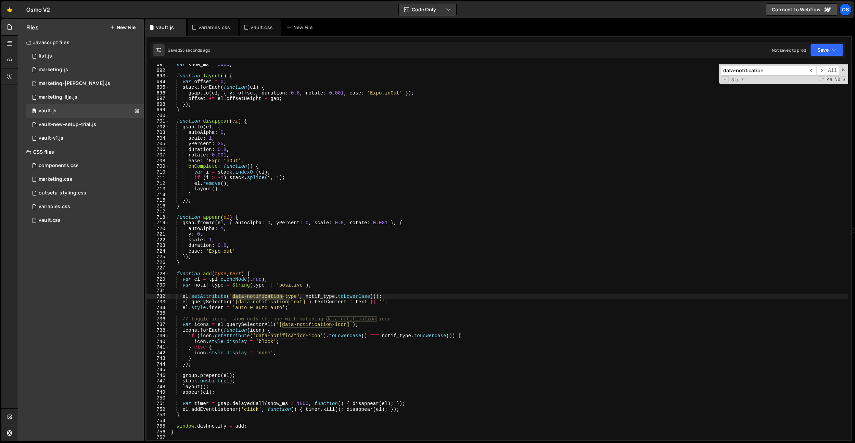
scroll to position [3538, 0]
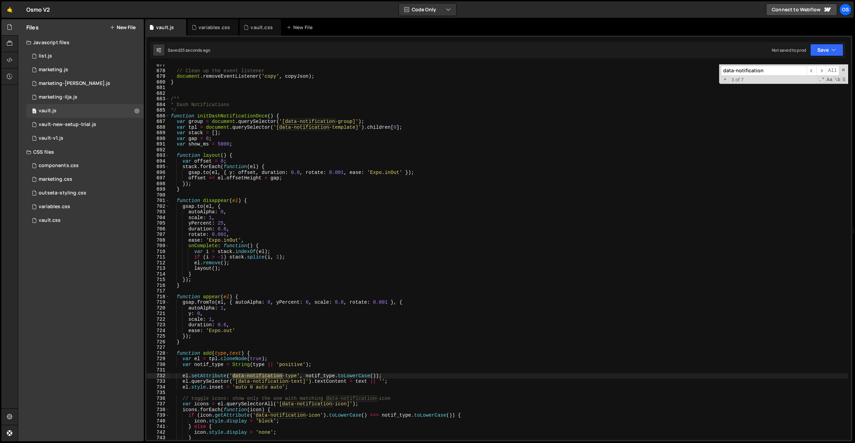
click at [267, 149] on div "// Clean up the event listener document . removeEventListener ( 'copy' , copyJs…" at bounding box center [508, 255] width 678 height 387
click at [310, 179] on div "// Clean up the event listener document . removeEventListener ( 'copy' , copyJs…" at bounding box center [508, 255] width 678 height 387
click at [298, 172] on div "// Clean up the event listener document . removeEventListener ( 'copy' , copyJs…" at bounding box center [508, 255] width 678 height 387
click at [337, 224] on div "// Clean up the event listener document . removeEventListener ( 'copy' , copyJs…" at bounding box center [508, 255] width 678 height 387
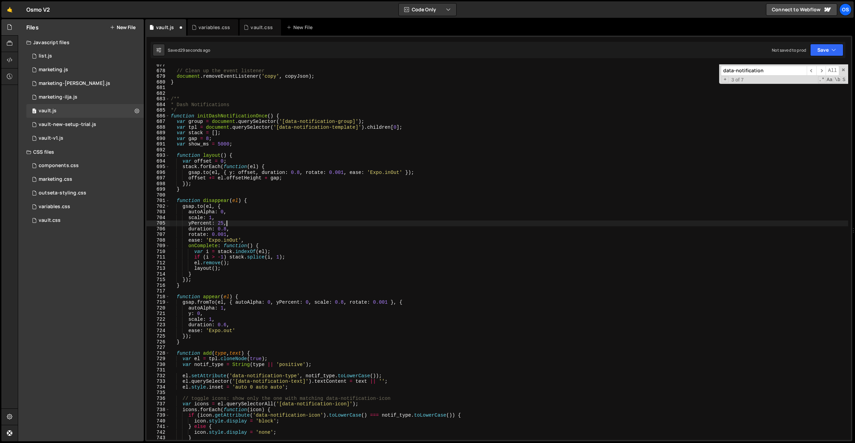
click at [315, 220] on div "// Clean up the event listener document . removeEventListener ( 'copy' , copyJs…" at bounding box center [508, 255] width 678 height 387
drag, startPoint x: 263, startPoint y: 322, endPoint x: 300, endPoint y: 314, distance: 37.7
click at [263, 322] on div "// Clean up the event listener document . removeEventListener ( 'copy' , copyJs…" at bounding box center [508, 255] width 678 height 387
click at [227, 323] on div "// Clean up the event listener document . removeEventListener ( 'copy' , copyJs…" at bounding box center [508, 255] width 678 height 387
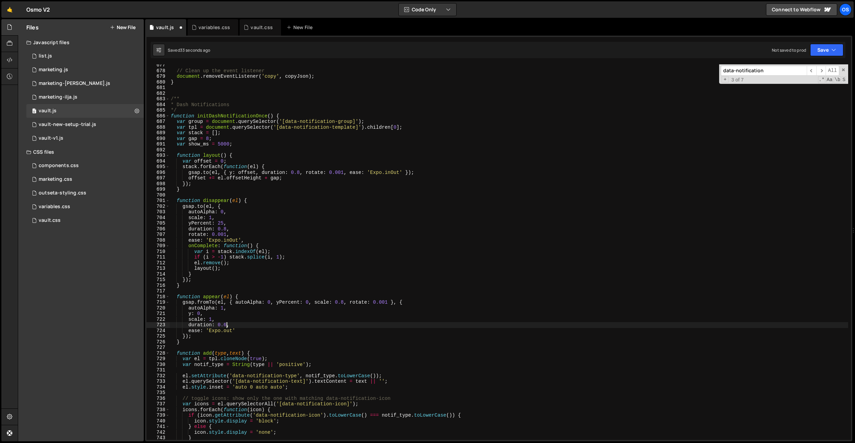
scroll to position [0, 4]
type textarea "duration: 0.4,"
drag, startPoint x: 244, startPoint y: 288, endPoint x: 241, endPoint y: 294, distance: 6.7
click at [244, 288] on div "// Clean up the event listener document . removeEventListener ( 'copy' , copyJs…" at bounding box center [508, 255] width 678 height 387
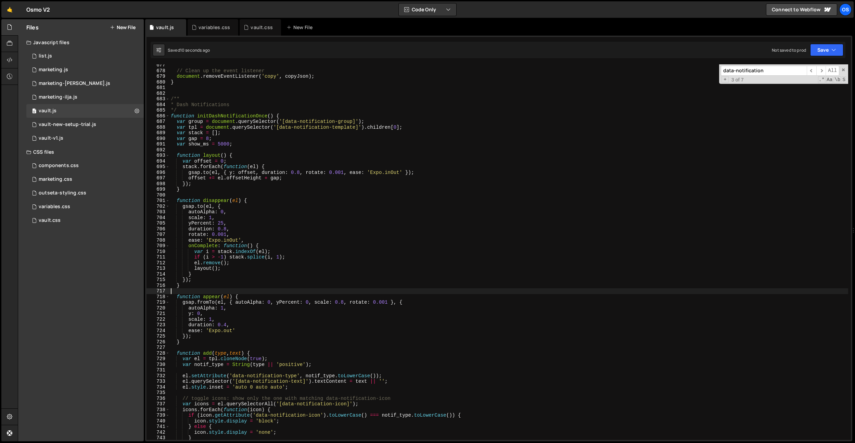
click at [225, 330] on div "// Clean up the event listener document . removeEventListener ( 'copy' , copyJs…" at bounding box center [508, 255] width 678 height 387
click at [238, 279] on div "// Clean up the event listener document . removeEventListener ( 'copy' , copyJs…" at bounding box center [508, 255] width 678 height 387
click at [216, 322] on div "// Clean up the event listener document . removeEventListener ( 'copy' , copyJs…" at bounding box center [508, 255] width 678 height 387
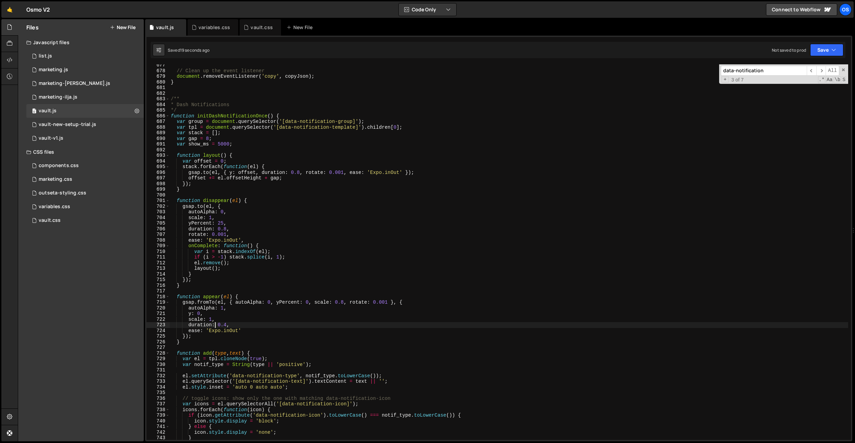
click at [228, 229] on div "// Clean up the event listener document . removeEventListener ( 'copy' , copyJs…" at bounding box center [508, 255] width 678 height 387
click at [237, 223] on div "// Clean up the event listener document . removeEventListener ( 'copy' , copyJs…" at bounding box center [508, 255] width 678 height 387
click at [308, 329] on div "// Clean up the event listener document . removeEventListener ( 'copy' , copyJs…" at bounding box center [508, 255] width 678 height 387
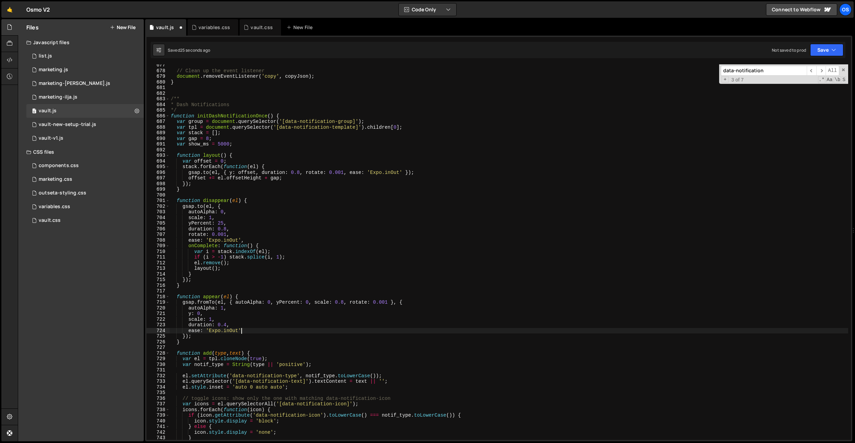
click at [343, 303] on div "// Clean up the event listener document . removeEventListener ( 'copy' , copyJs…" at bounding box center [508, 255] width 678 height 387
click at [220, 143] on div "// Clean up the event listener document . removeEventListener ( 'copy' , copyJs…" at bounding box center [508, 255] width 678 height 387
type textarea "var show_ms = 3000;"
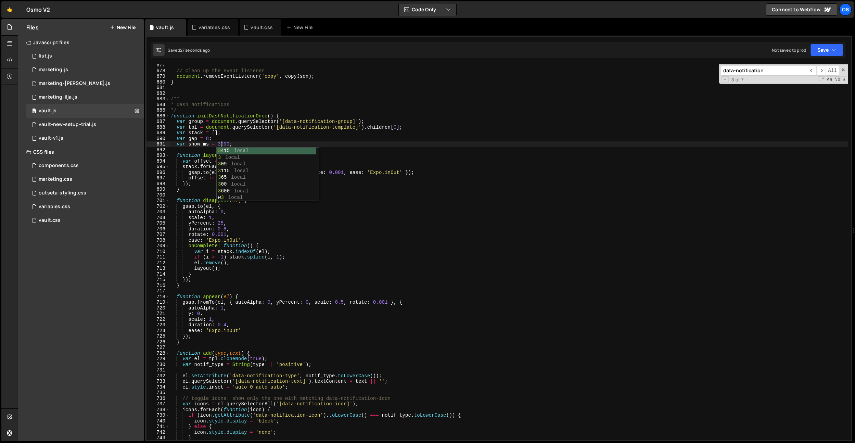
click at [453, 195] on div "// Clean up the event listener document . removeEventListener ( 'copy' , copyJs…" at bounding box center [508, 255] width 678 height 387
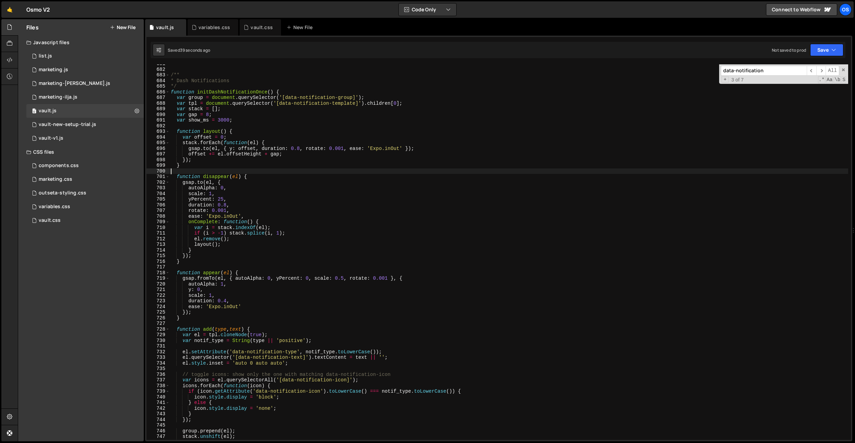
scroll to position [3611, 0]
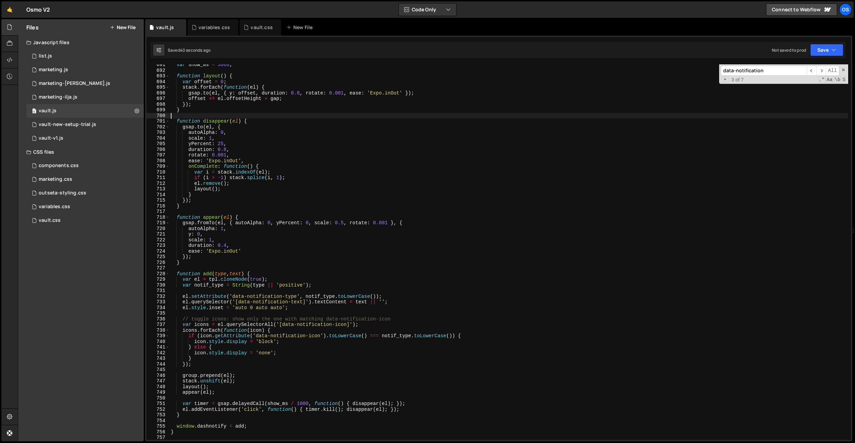
click at [235, 159] on div "var show_ms = 3000 ; function layout ( ) { var offset = 0 ; stack . forEach ( f…" at bounding box center [508, 255] width 678 height 387
click at [224, 246] on div "var show_ms = 3000 ; function layout ( ) { var offset = 0 ; stack . forEach ( f…" at bounding box center [508, 255] width 678 height 387
click at [226, 152] on div "var show_ms = 3000 ; function layout ( ) { var offset = 0 ; stack . forEach ( f…" at bounding box center [508, 255] width 678 height 387
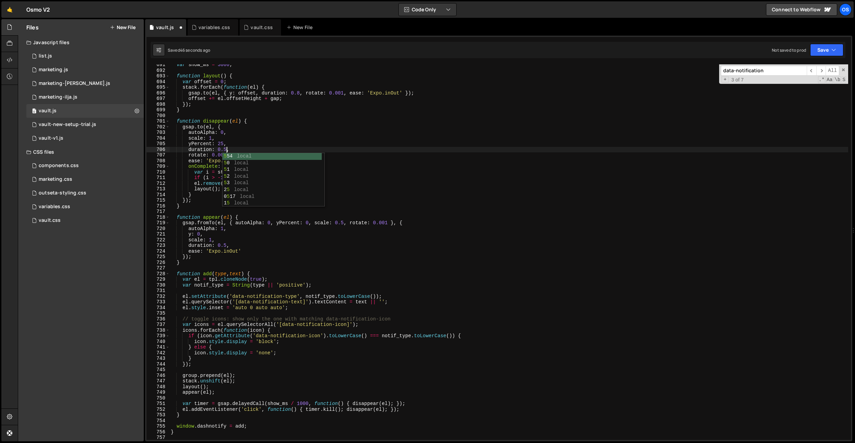
click at [299, 92] on div "var show_ms = 3000 ; function layout ( ) { var offset = 0 ; stack . forEach ( f…" at bounding box center [508, 255] width 678 height 387
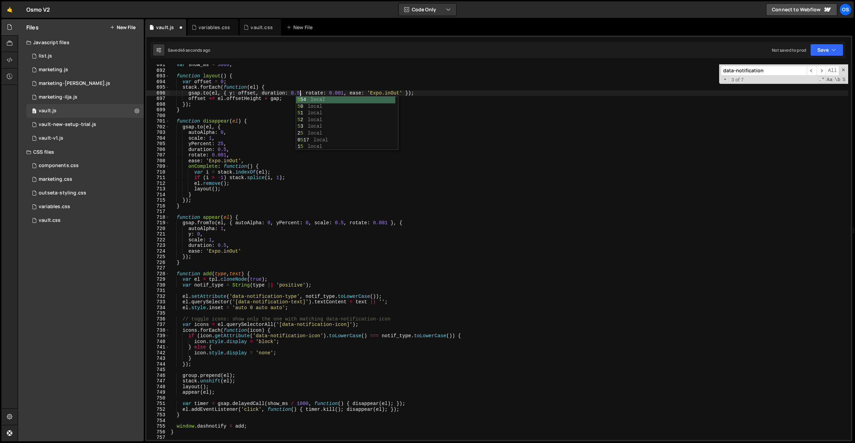
scroll to position [0, 9]
click at [281, 145] on div "var show_ms = 3000 ; function layout ( ) { var offset = 0 ; stack . forEach ( f…" at bounding box center [508, 255] width 678 height 387
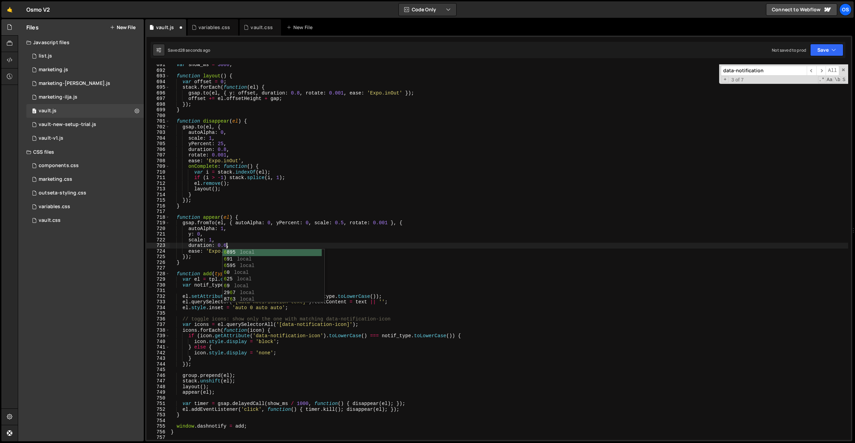
drag, startPoint x: 281, startPoint y: 146, endPoint x: 239, endPoint y: 238, distance: 100.9
click at [281, 146] on div "var show_ms = 3000 ; function layout ( ) { var offset = 0 ; stack . forEach ( f…" at bounding box center [508, 255] width 678 height 387
click at [237, 251] on div "var show_ms = 3000 ; function layout ( ) { var offset = 0 ; stack . forEach ( f…" at bounding box center [508, 255] width 678 height 387
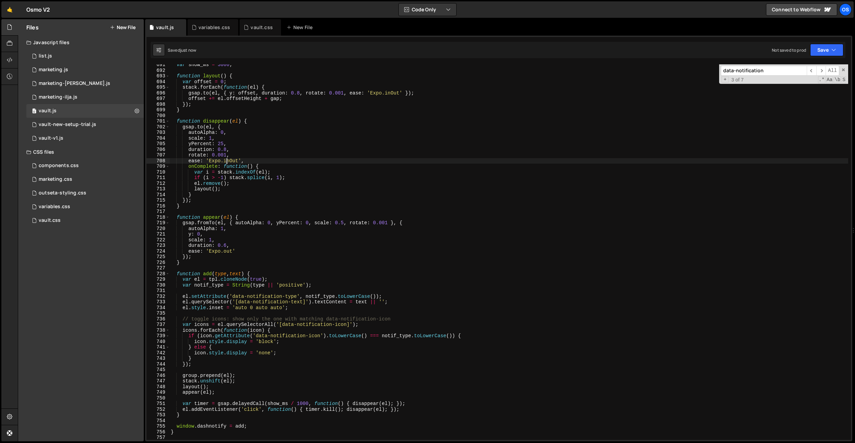
click at [228, 160] on div "var show_ms = 3000 ; function layout ( ) { var offset = 0 ; stack . forEach ( f…" at bounding box center [508, 255] width 678 height 387
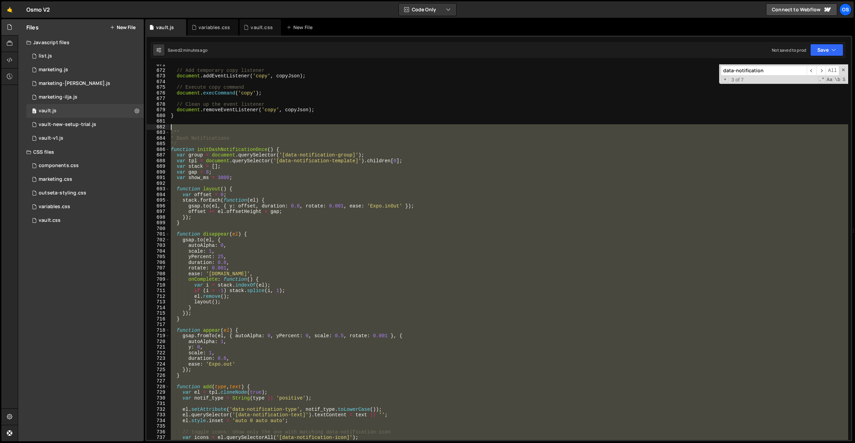
scroll to position [3506, 0]
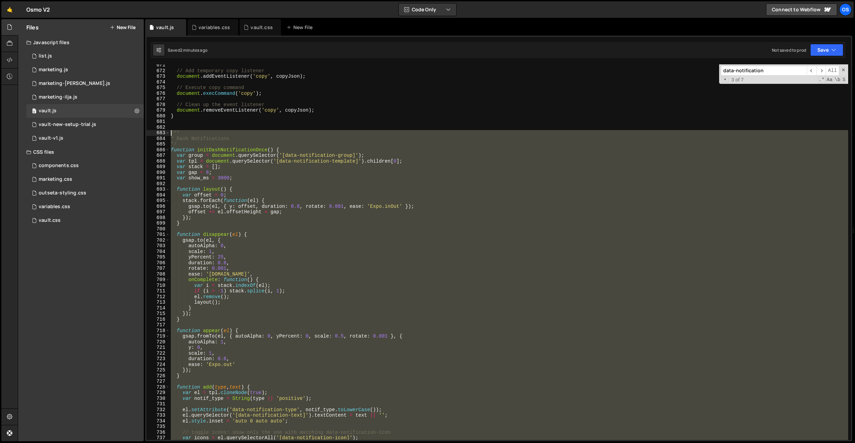
drag, startPoint x: 187, startPoint y: 333, endPoint x: 154, endPoint y: 139, distance: 196.8
click at [146, 131] on div "ease: '[DOMAIN_NAME]', 671 672 673 674 675 676 677 678 679 680 681 682 683 684 …" at bounding box center [498, 251] width 704 height 375
paste textarea "}"
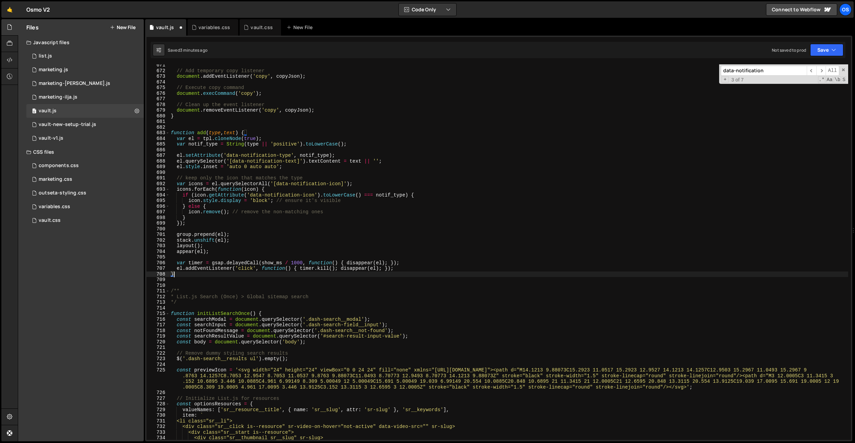
type textarea "window.dashnotify = add; }"
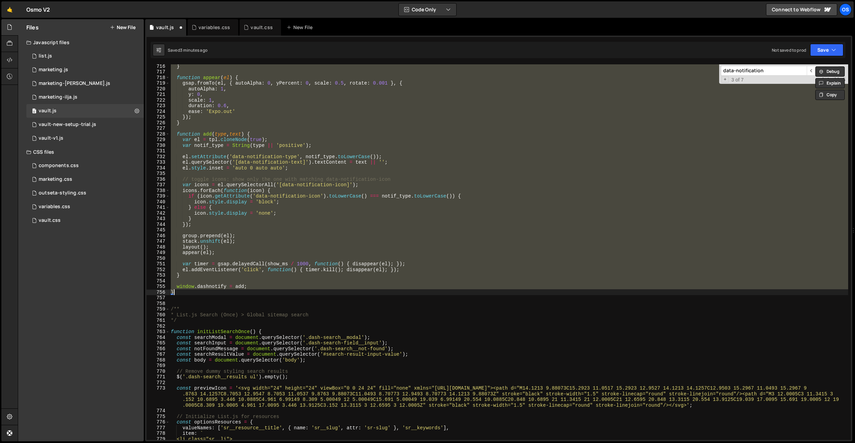
scroll to position [3741, 0]
drag, startPoint x: 187, startPoint y: 153, endPoint x: 181, endPoint y: 139, distance: 15.3
click at [187, 153] on div "} function appear ( el ) { gsap . fromTo ( el , { autoAlpha : 0 , yPercent : 0 …" at bounding box center [508, 251] width 678 height 375
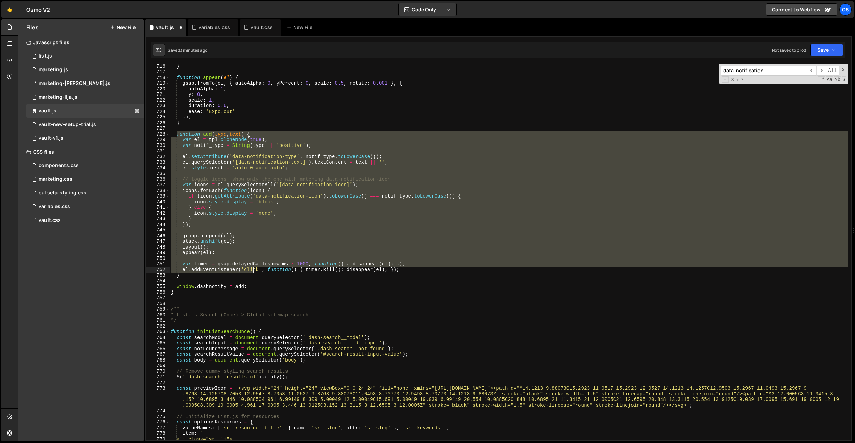
drag, startPoint x: 178, startPoint y: 134, endPoint x: 251, endPoint y: 274, distance: 158.2
click at [251, 274] on div "} function appear ( el ) { gsap . fromTo ( el , { autoAlpha : 0 , yPercent : 0 …" at bounding box center [508, 256] width 678 height 387
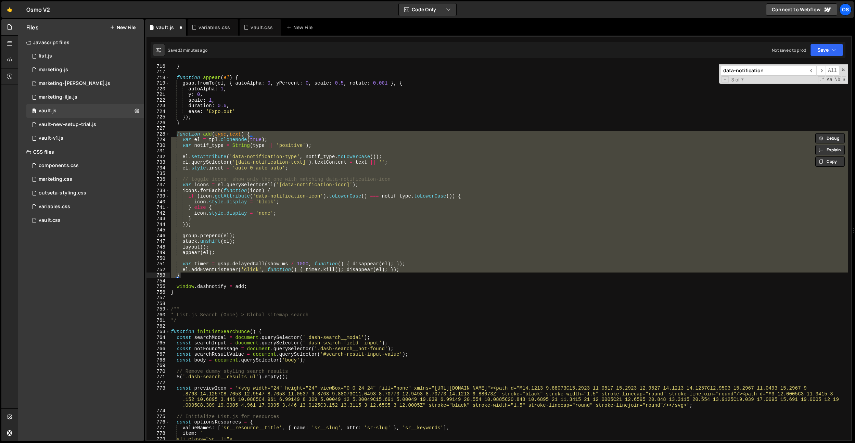
paste textarea
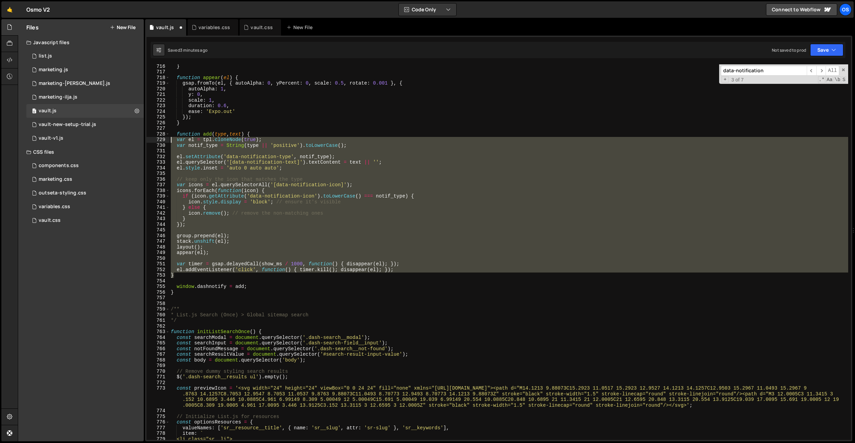
drag, startPoint x: 190, startPoint y: 275, endPoint x: 160, endPoint y: 141, distance: 137.4
click at [160, 141] on div "} 716 717 718 719 720 721 722 723 724 725 726 727 728 729 730 731 732 733 734 7…" at bounding box center [498, 251] width 704 height 375
click at [335, 170] on div "} function appear ( el ) { gsap . fromTo ( el , { autoAlpha : 0 , yPercent : 0 …" at bounding box center [508, 251] width 678 height 375
type textarea "el.style.inset = 'auto 0 auto auto';"
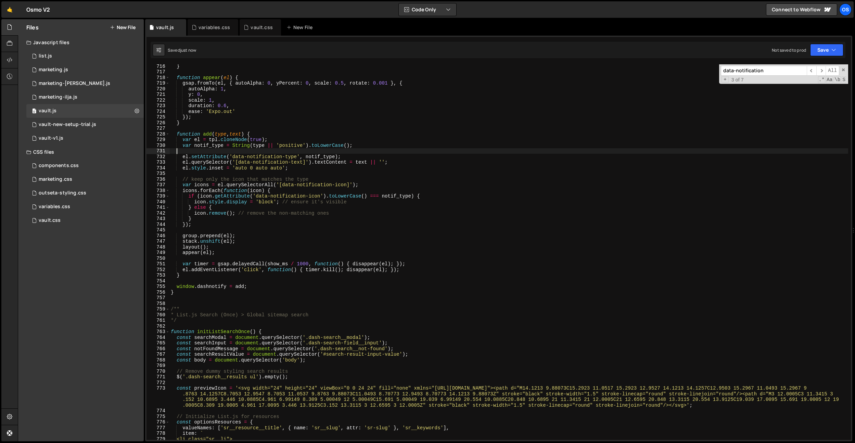
click at [296, 149] on div "} function appear ( el ) { gsap . fromTo ( el , { autoAlpha : 0 , yPercent : 0 …" at bounding box center [508, 256] width 678 height 387
click at [296, 146] on div "} function appear ( el ) { gsap . fromTo ( el , { autoAlpha : 0 , yPercent : 0 …" at bounding box center [508, 256] width 678 height 387
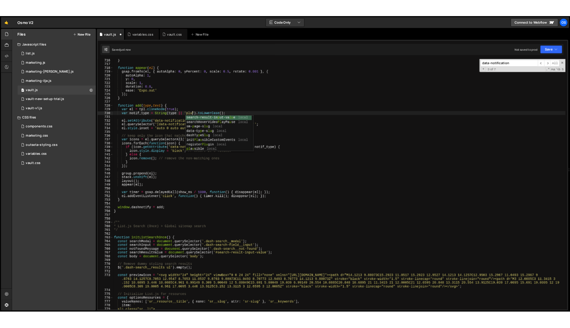
scroll to position [0, 8]
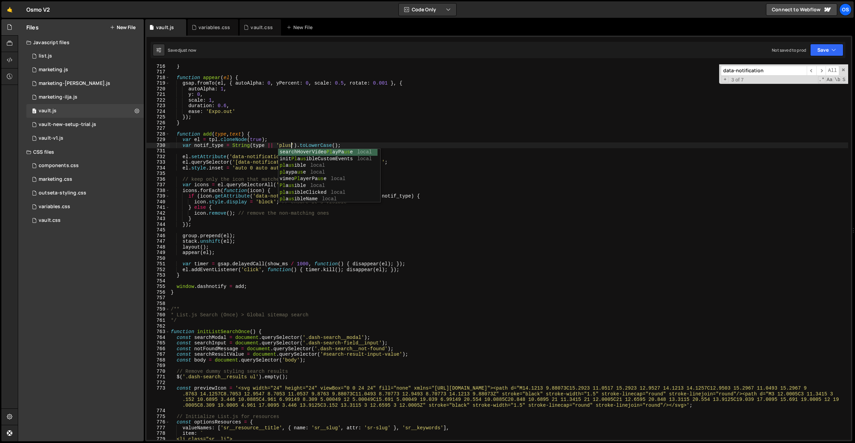
type textarea "var notif_type = String(type || 'positive').toLowerCase();"
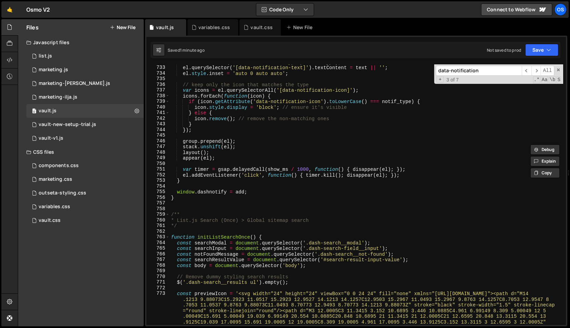
scroll to position [3825, 0]
click at [485, 74] on input "data-notification" at bounding box center [479, 71] width 86 height 10
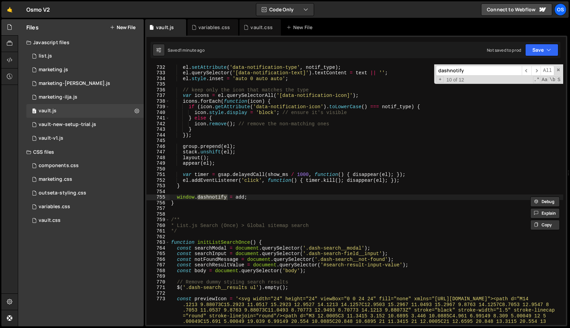
scroll to position [10719, 0]
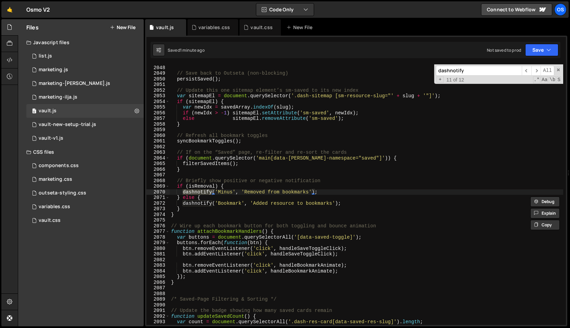
type input "dashnotify"
click at [175, 216] on div "else savedArray . push ( slug ) ; // Save back to Outseta (non-blocking) persis…" at bounding box center [366, 195] width 393 height 272
click at [219, 192] on div "else savedArray . push ( slug ) ; // Save back to Outseta (non-blocking) persis…" at bounding box center [366, 195] width 393 height 272
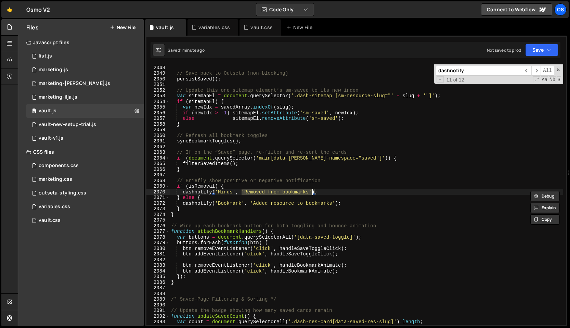
drag, startPoint x: 243, startPoint y: 192, endPoint x: 313, endPoint y: 192, distance: 70.5
click at [313, 192] on div "else savedArray . push ( slug ) ; // Save back to Outseta (non-blocking) persis…" at bounding box center [366, 195] width 393 height 272
click at [465, 66] on input "dashnotify" at bounding box center [479, 71] width 86 height 10
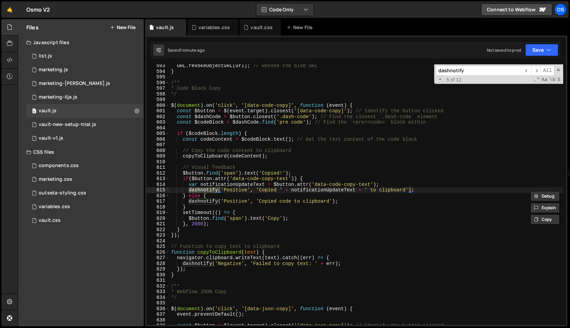
scroll to position [3103, 0]
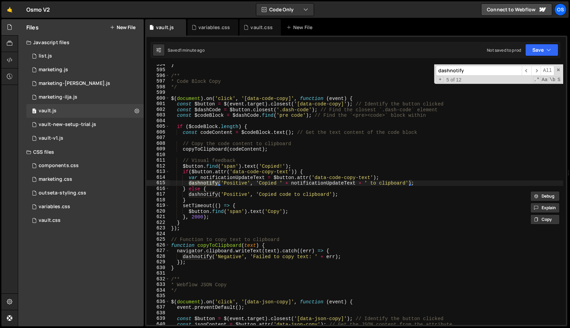
click at [299, 185] on div "} /** * Code Block Copy */ $ ( document ) . on ( 'click' , '[data-code-copy]' ,…" at bounding box center [366, 198] width 393 height 272
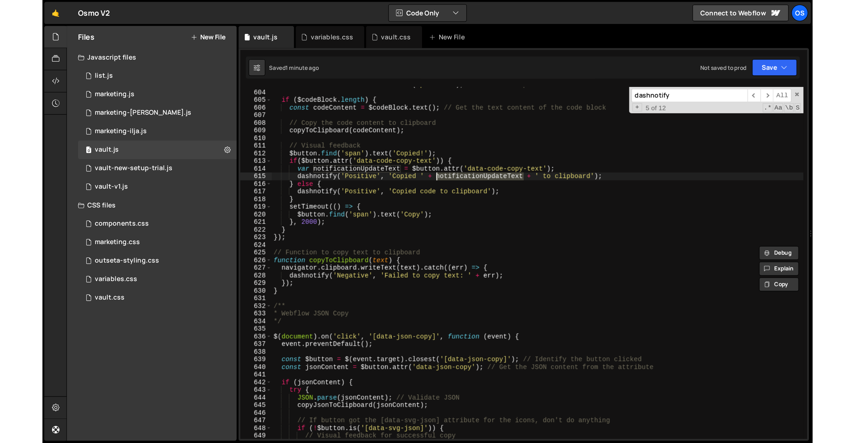
scroll to position [3152, 0]
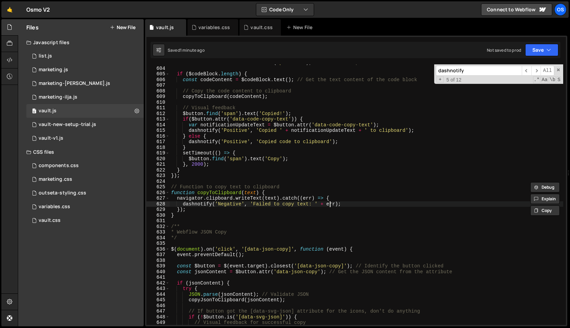
click at [329, 204] on div "const $codeBlock = $dashCode . find ( 'pre code' ) ; // Find the `<pre><code>` …" at bounding box center [366, 196] width 393 height 272
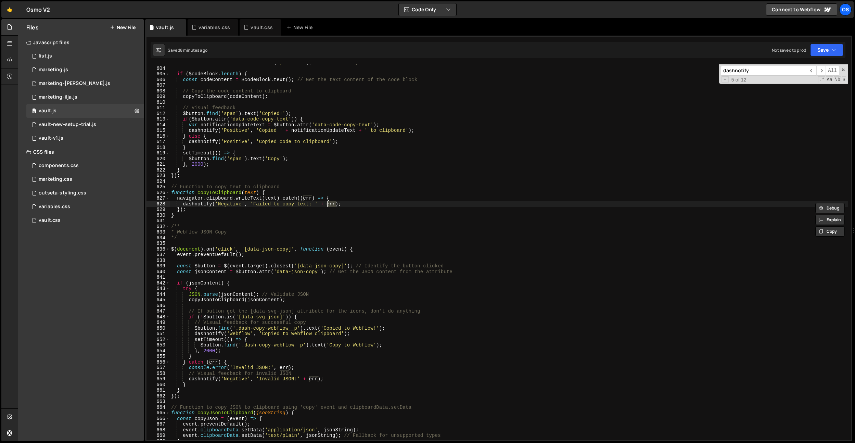
scroll to position [3153, 0]
click at [321, 97] on div "const $codeBlock = $dashCode . find ( 'pre code' ) ; // Find the `<pre><code>` …" at bounding box center [509, 253] width 678 height 387
type textarea "copyToClipboard(codeContent);"
paste input ".dash-res-more p + h2, .dash-res-more p + h3"
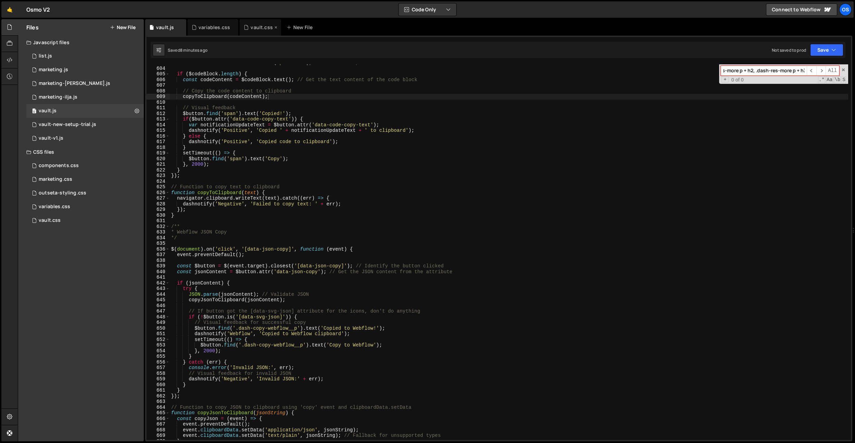
type input ".dash-res-more p + h2, .dash-res-more p + h3"
drag, startPoint x: 255, startPoint y: 29, endPoint x: 272, endPoint y: 55, distance: 31.4
click at [255, 29] on div "vault.css" at bounding box center [261, 27] width 22 height 7
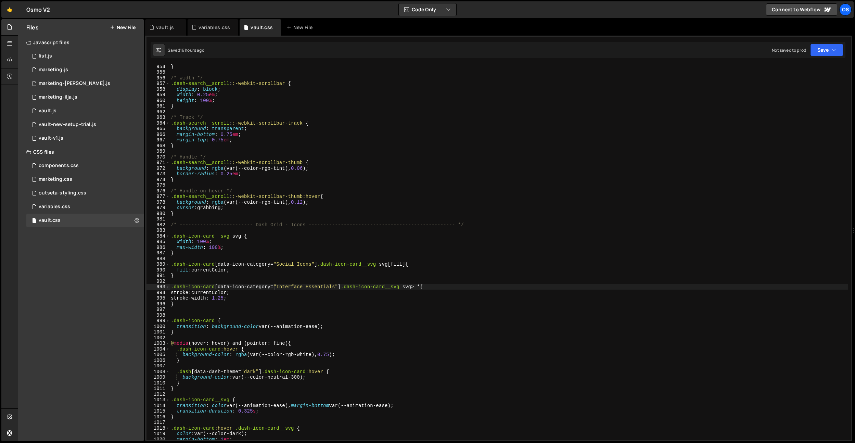
type textarea ".dash-search__scroll::-webkit-scrollbar {"
click at [288, 86] on div "} /* width */ .dash-search__scroll : :-webkit-scrollbar { display : block ; wid…" at bounding box center [508, 257] width 678 height 387
drag, startPoint x: 755, startPoint y: 71, endPoint x: 665, endPoint y: 69, distance: 89.3
click at [665, 69] on div "} /* width */ .dash-search__scroll : :-webkit-scrollbar { display : block ; wid…" at bounding box center [508, 251] width 678 height 375
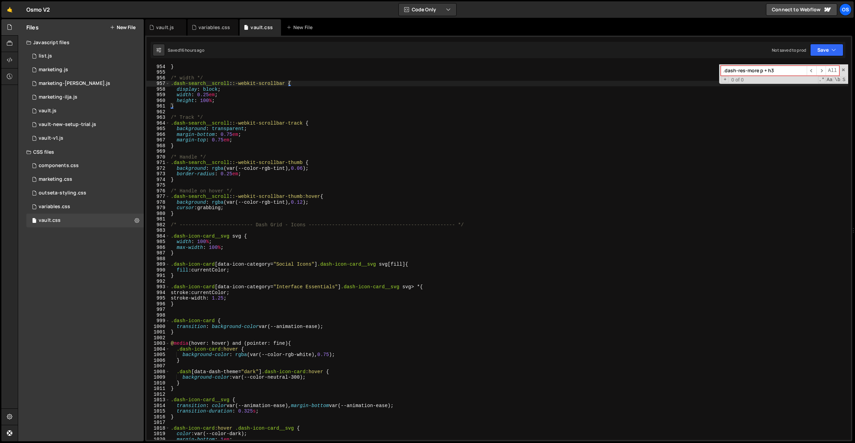
scroll to position [8534, 0]
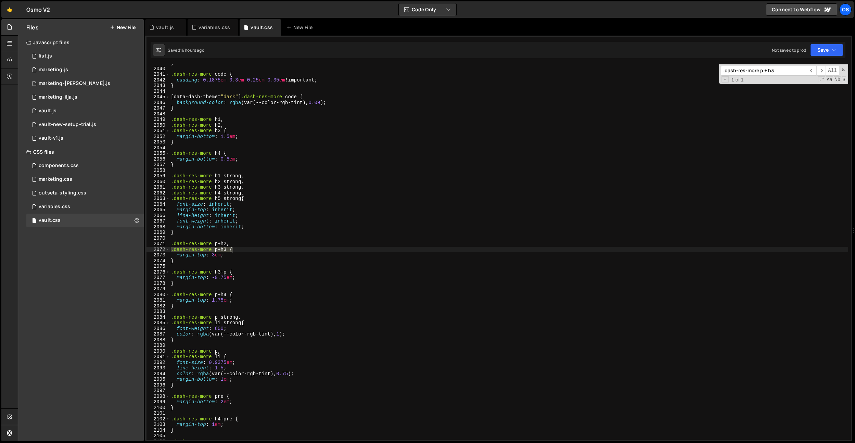
type input ".dash-res-more p + h3"
click at [238, 253] on div "} .dash-res-more code { padding : 0.1875 em 0.3 em 0.25 em 0.35 em !important ;…" at bounding box center [508, 253] width 678 height 387
click at [217, 254] on div "} .dash-res-more code { padding : 0.1875 em 0.3 em 0.25 em 0.35 em !important ;…" at bounding box center [508, 253] width 678 height 387
click at [168, 27] on div "vault.js" at bounding box center [165, 27] width 18 height 7
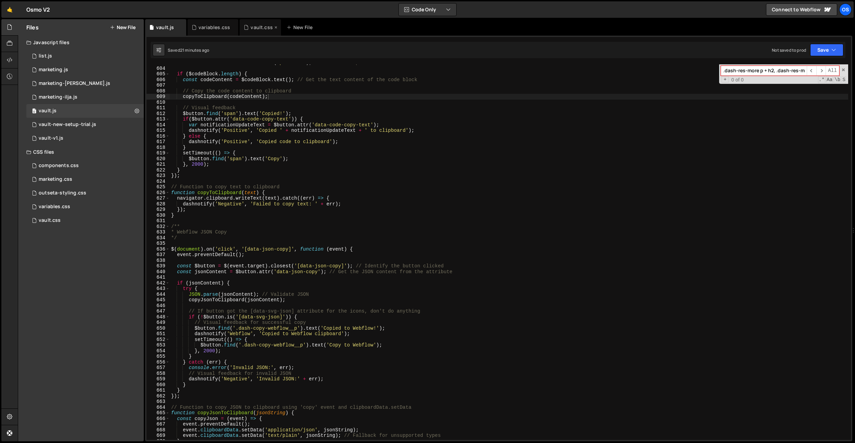
click at [254, 26] on div "vault.css" at bounding box center [261, 27] width 22 height 7
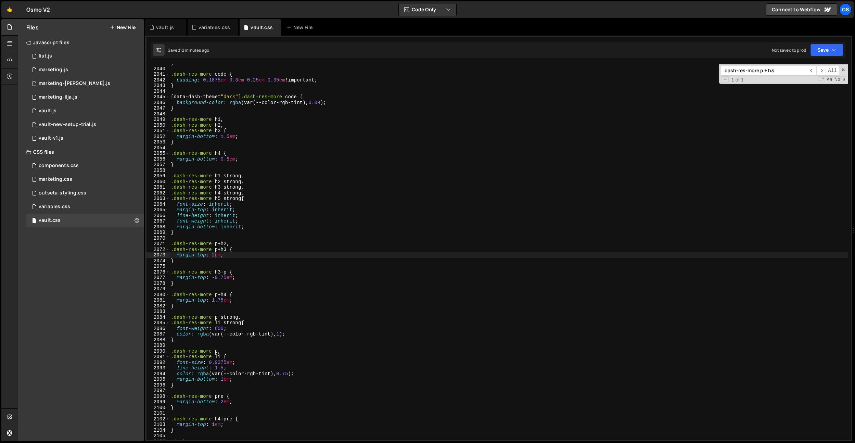
type textarea "margin-bottom: 0.5em;"
click at [324, 161] on div "} .dash-res-more code { padding : 0.1875 em 0.3 em 0.25 em 0.35 em !important ;…" at bounding box center [508, 253] width 678 height 387
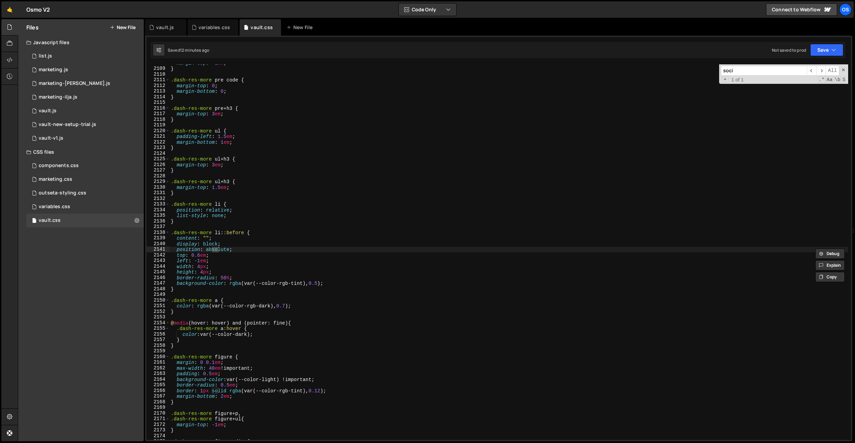
scroll to position [3996, 0]
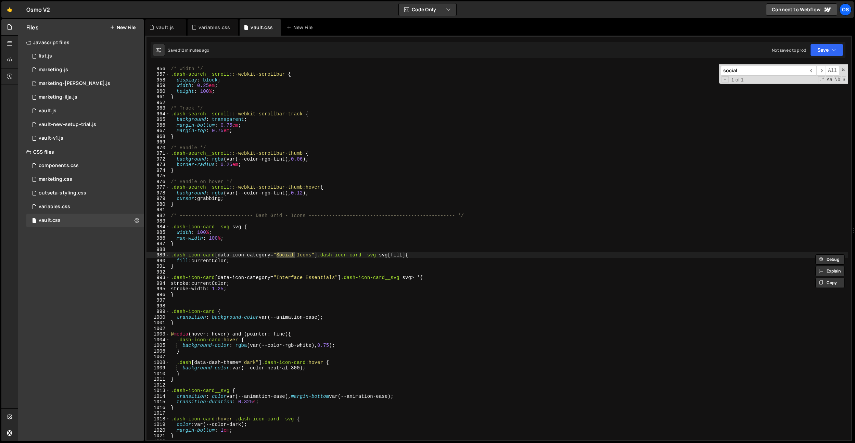
type input "social"
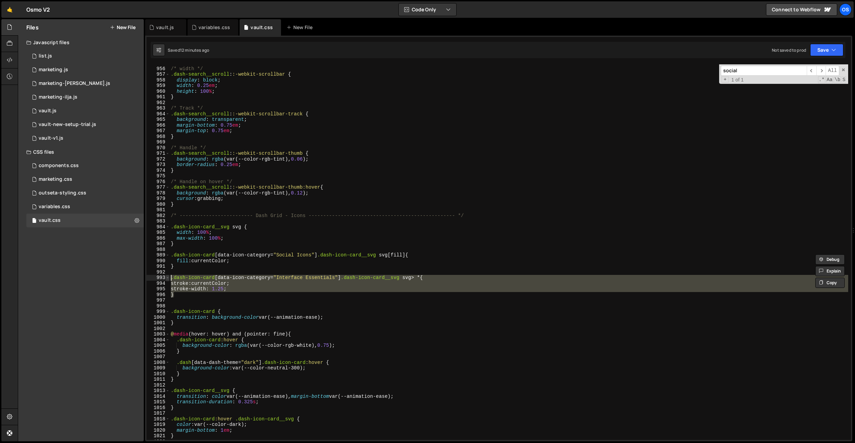
drag, startPoint x: 180, startPoint y: 296, endPoint x: 166, endPoint y: 278, distance: 21.9
click at [166, 278] on div "} 955 956 957 958 959 960 961 962 963 964 965 966 967 968 969 970 971 972 973 9…" at bounding box center [498, 251] width 704 height 375
type textarea "}"
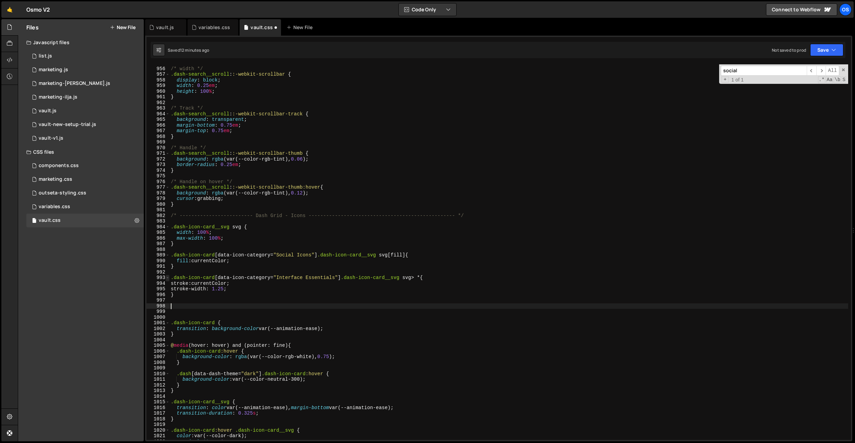
paste textarea "}"
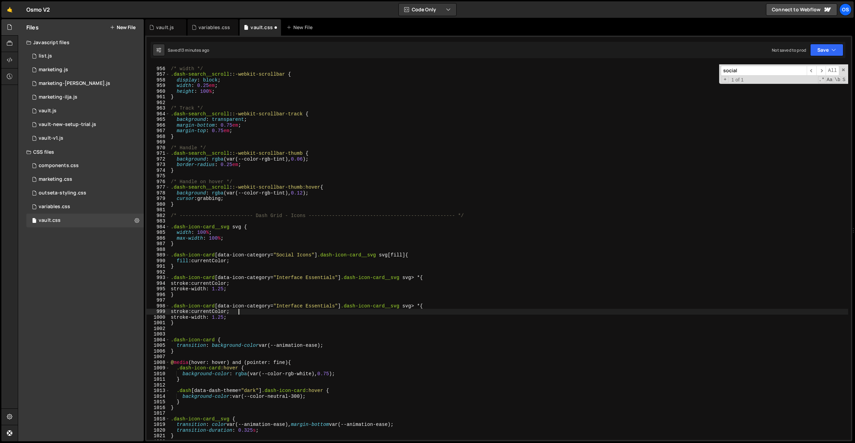
click at [333, 313] on div "/* width */ .dash-search__scroll : :-webkit-scrollbar { display : block ; width…" at bounding box center [508, 253] width 678 height 387
click at [424, 307] on div "/* width */ .dash-search__scroll : :-webkit-scrollbar { display : block ; width…" at bounding box center [508, 253] width 678 height 387
drag, startPoint x: 426, startPoint y: 306, endPoint x: 408, endPoint y: 307, distance: 17.8
click at [408, 307] on div "/* width */ .dash-search__scroll : :-webkit-scrollbar { display : block ; width…" at bounding box center [508, 253] width 678 height 387
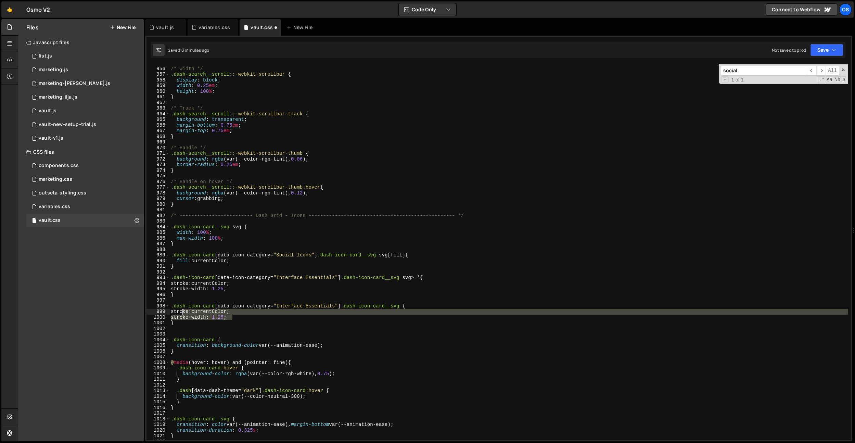
drag, startPoint x: 231, startPoint y: 316, endPoint x: 182, endPoint y: 312, distance: 49.8
click at [182, 312] on div "/* width */ .dash-search__scroll : :-webkit-scrollbar { display : block ; width…" at bounding box center [508, 253] width 678 height 387
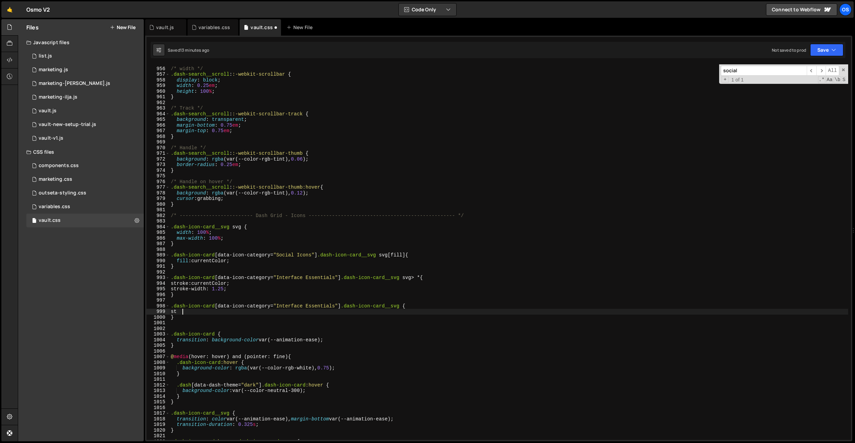
type textarea "s"
type textarea "width: 2.25em;"
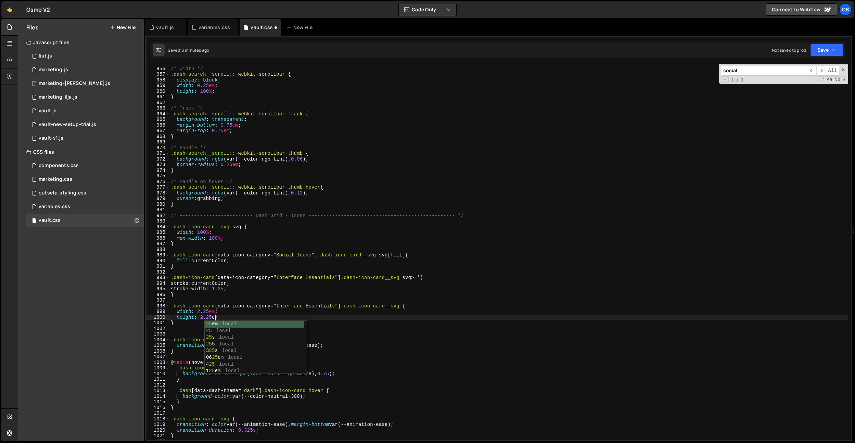
scroll to position [0, 3]
drag, startPoint x: 334, startPoint y: 307, endPoint x: 278, endPoint y: 304, distance: 56.5
click at [278, 304] on div "/* width */ .dash-search__scroll : :-webkit-scrollbar { display : block ; width…" at bounding box center [508, 253] width 678 height 387
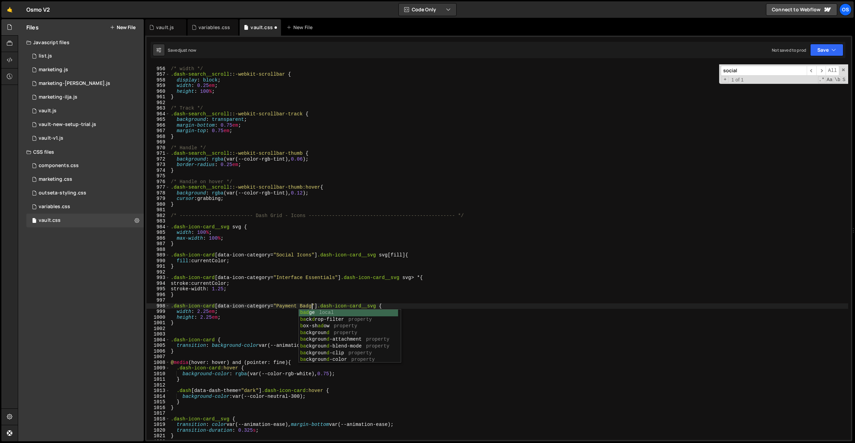
scroll to position [0, 10]
type textarea ".dash-icon-card[data-icon-category="Payment Badges"] .dash-icon-card__svg {"
